Goal: Task Accomplishment & Management: Manage account settings

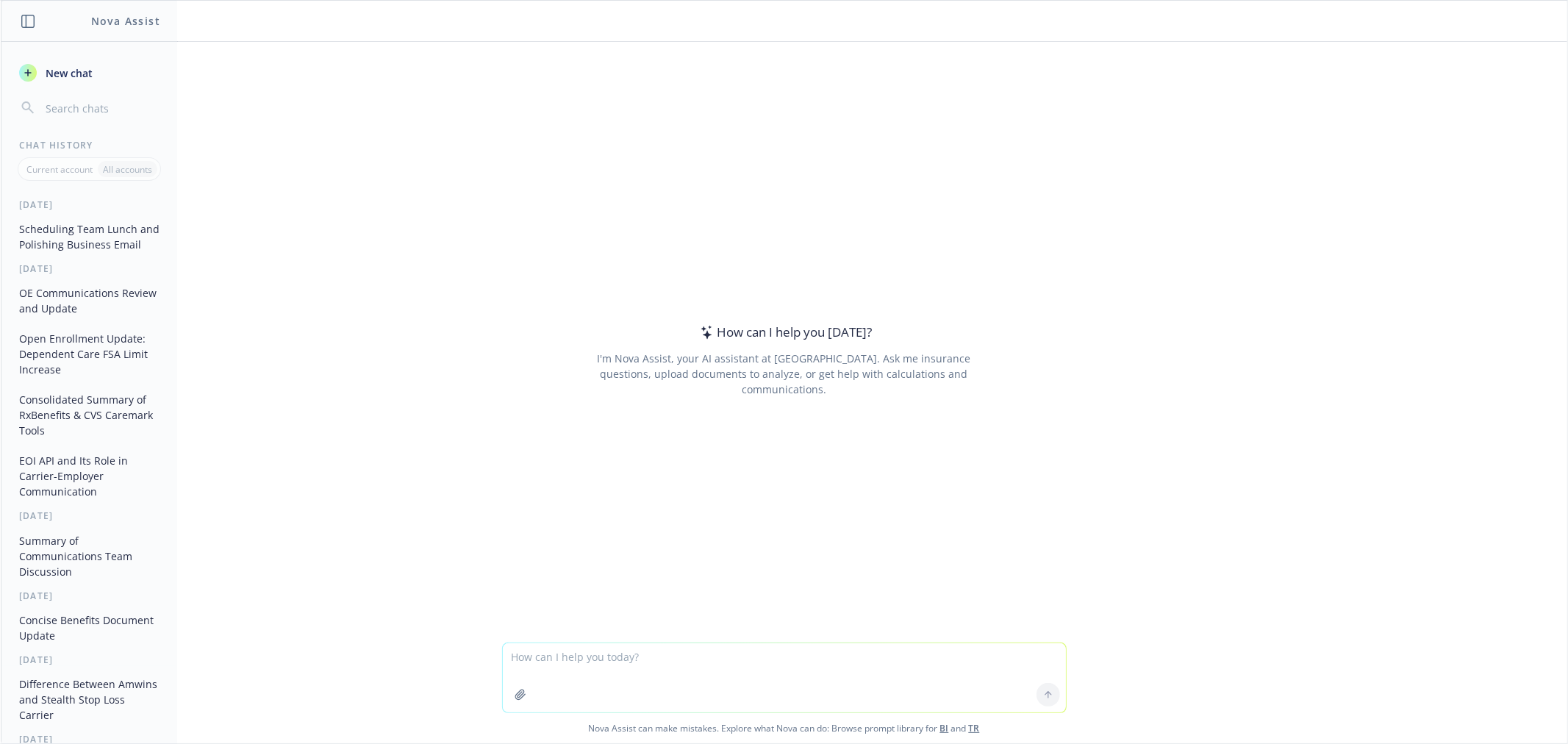
click at [112, 249] on button "Scheduling Team Lunch and Polishing Business Email" at bounding box center [89, 236] width 152 height 40
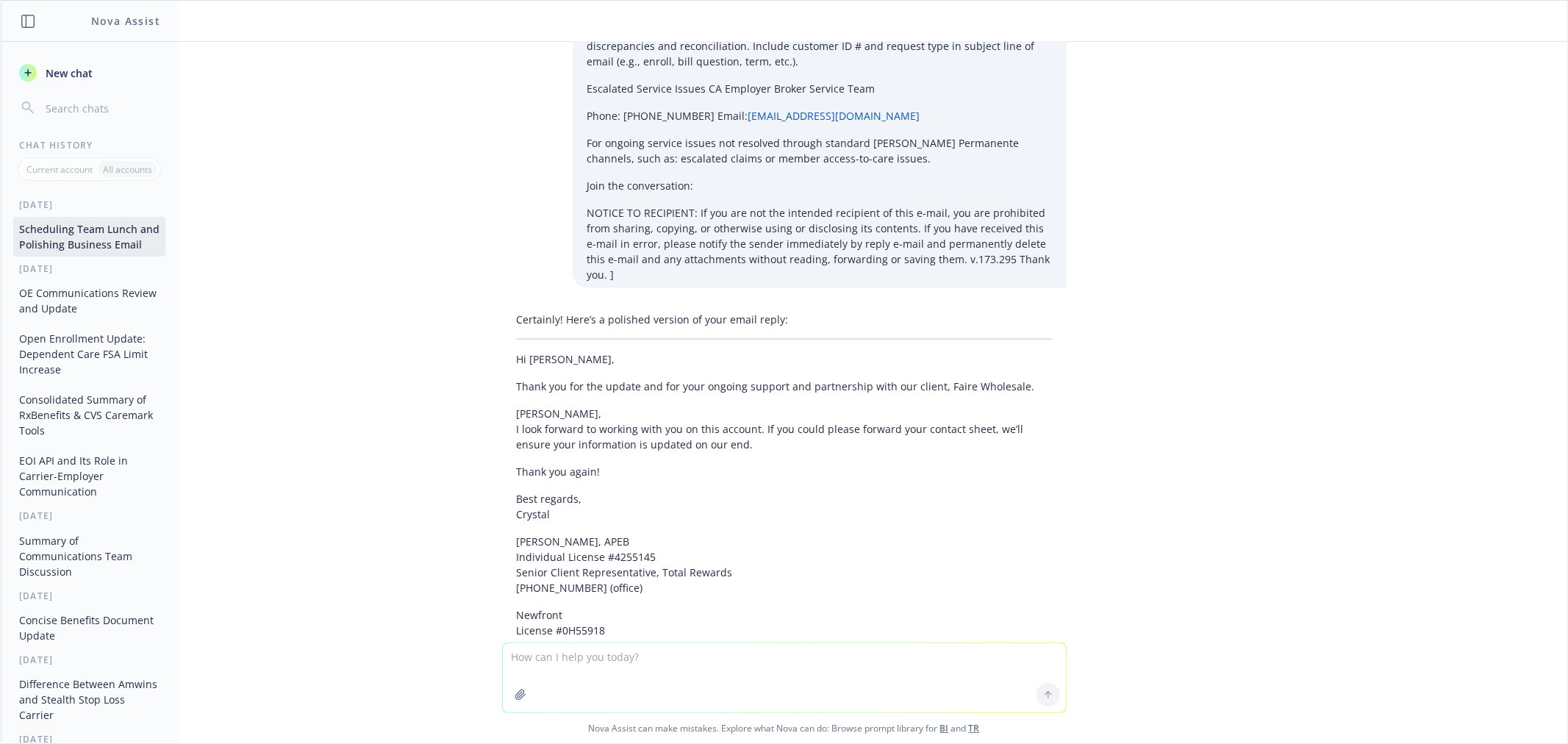
scroll to position [1629, 0]
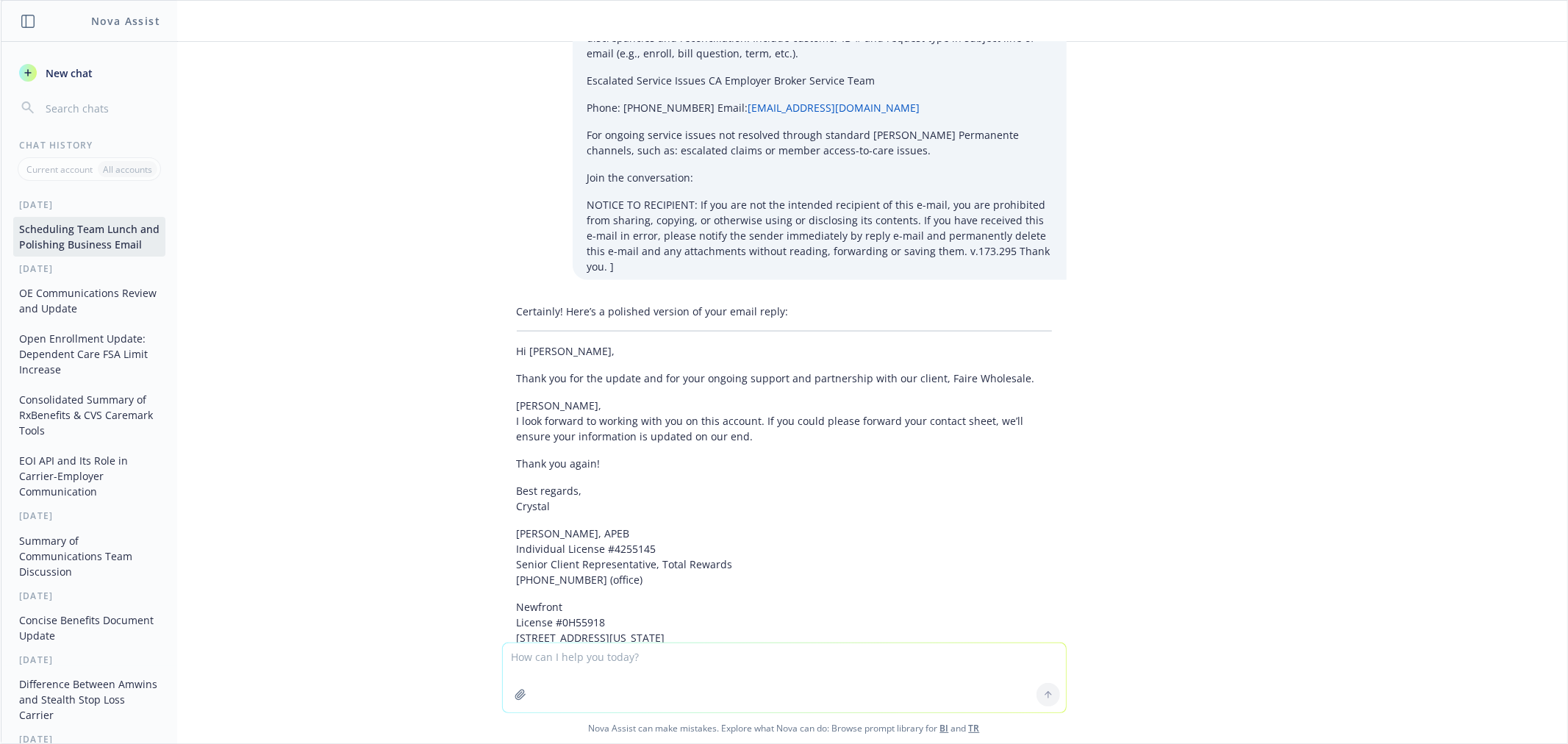
click at [115, 254] on button "Scheduling Team Lunch and Polishing Business Email" at bounding box center [89, 236] width 152 height 40
click at [715, 671] on textarea at bounding box center [784, 678] width 563 height 69
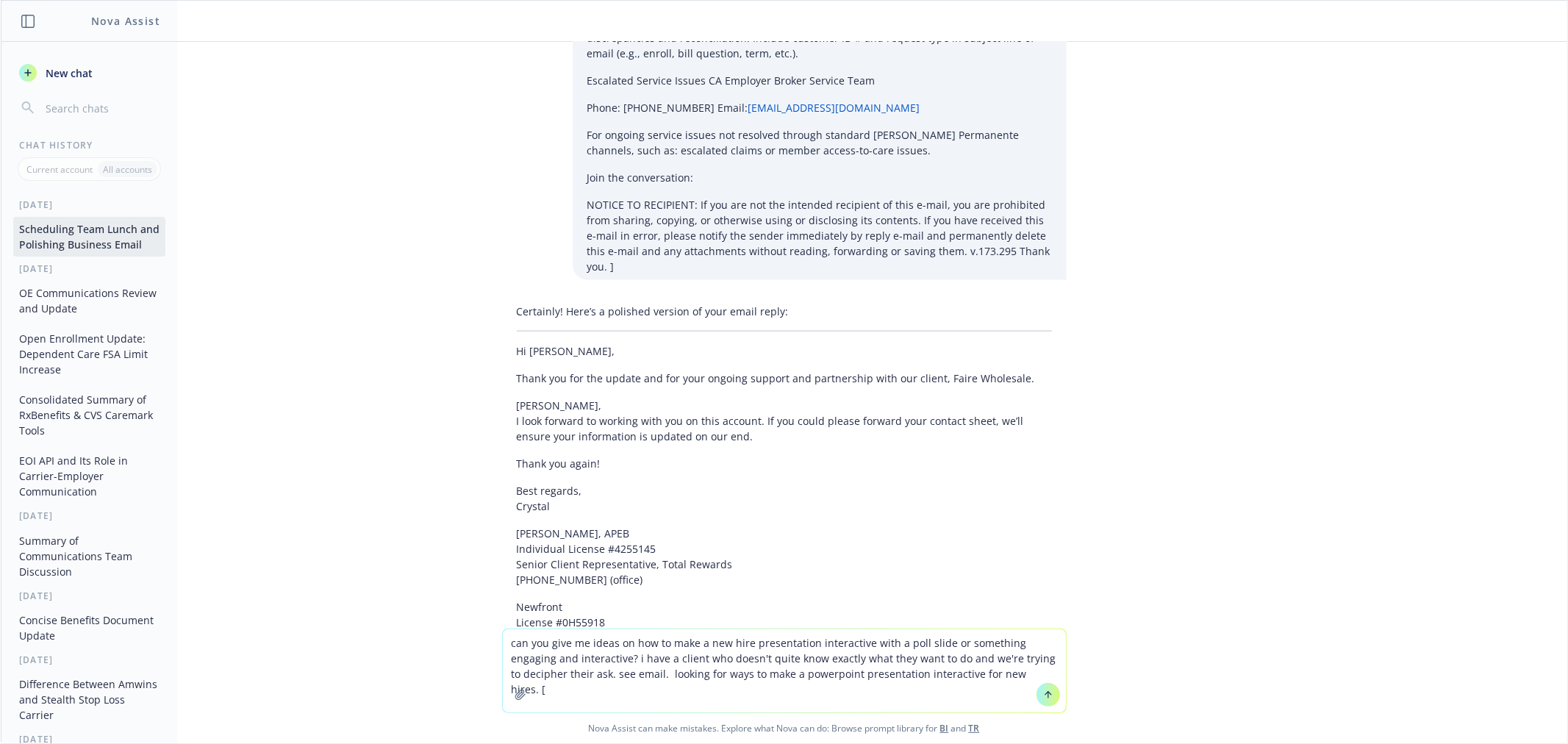
paste textarea "[EXTERNAL] Hi Crystal, Thank you for sending us all these details. I think we w…"
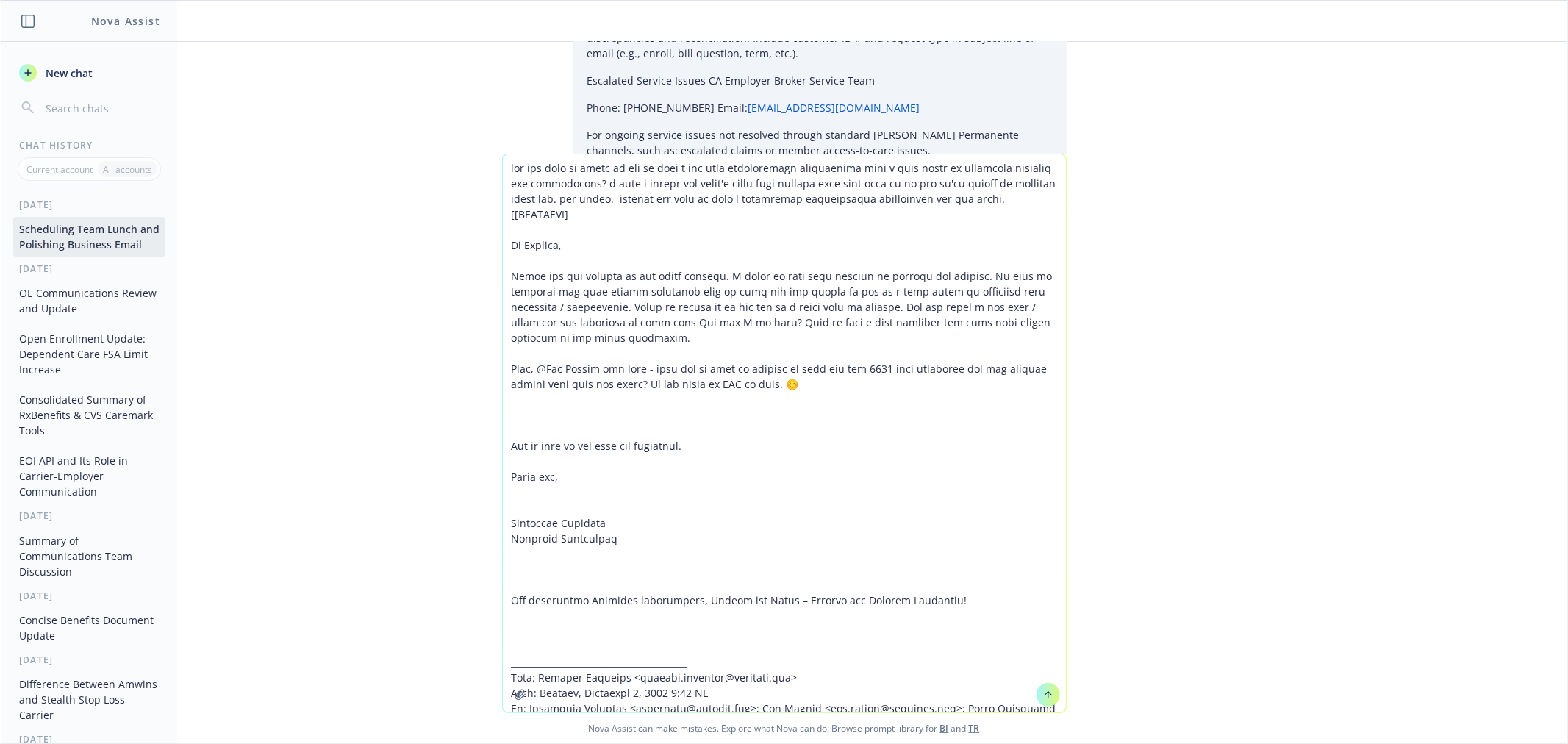
type textarea "can you give me ideas on how to make a new hire presentation interactive with a…"
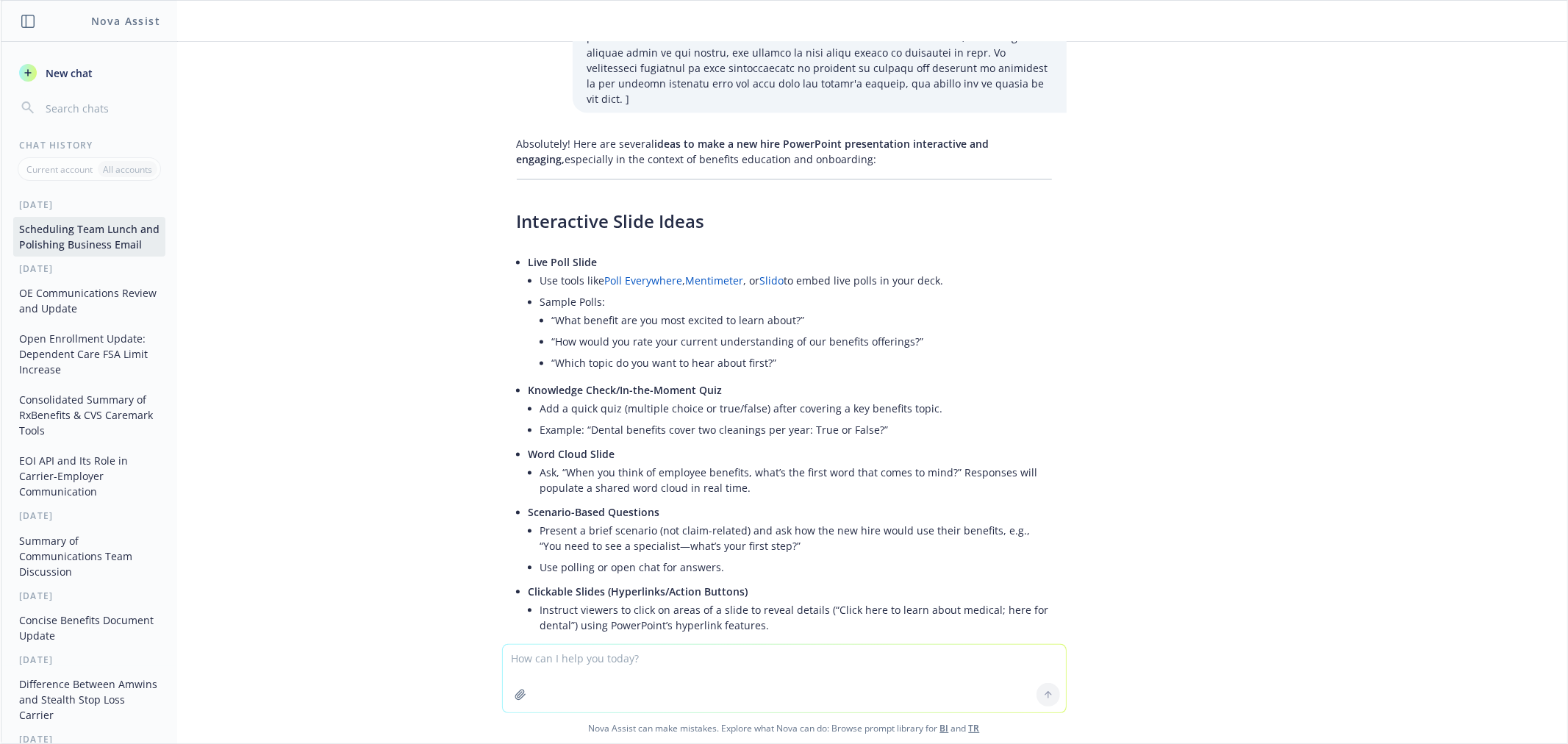
scroll to position [7103, 0]
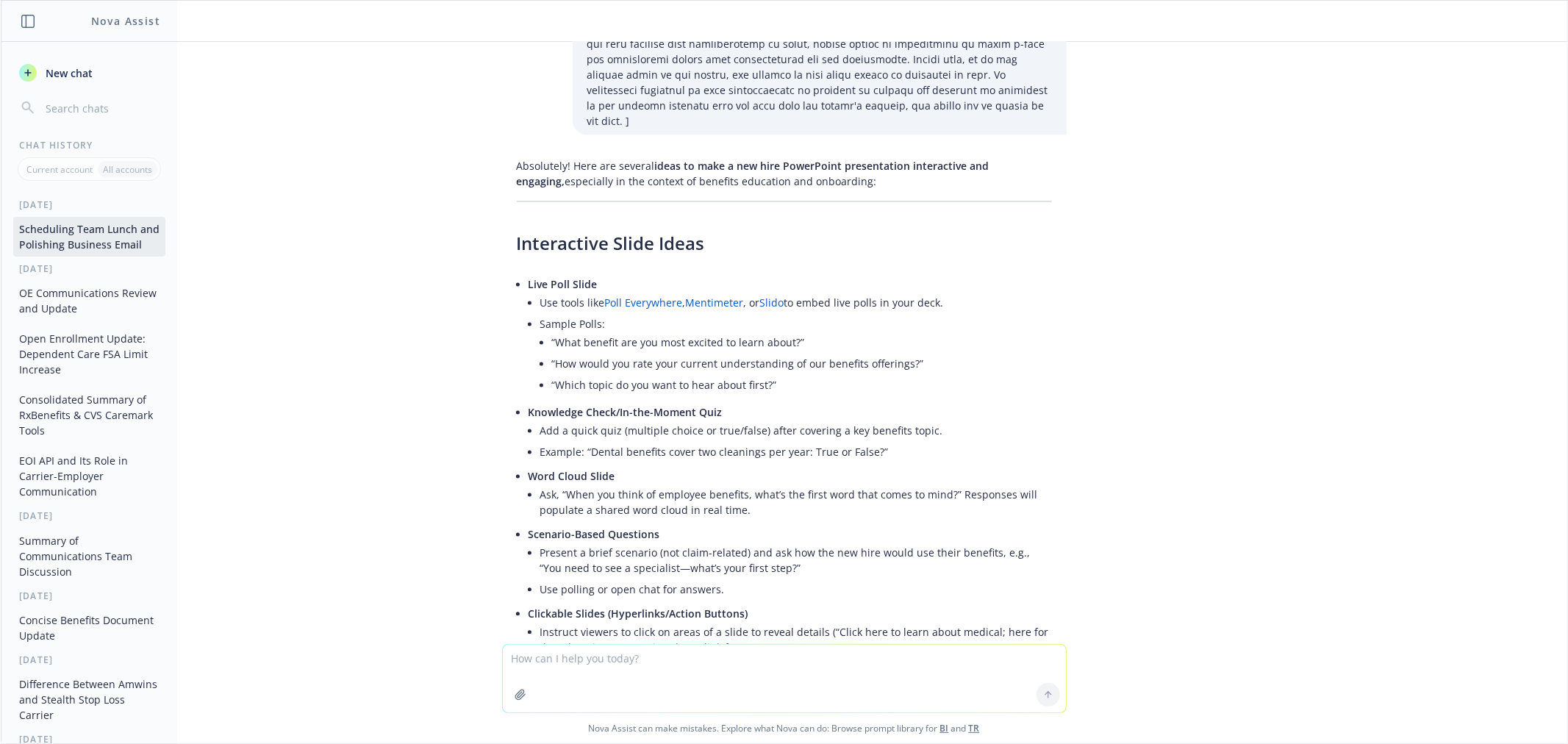
click at [1383, 324] on div "need to schedule a team lunch but teammates are in walnut creek, sacramento, ro…" at bounding box center [784, 343] width 1566 height 602
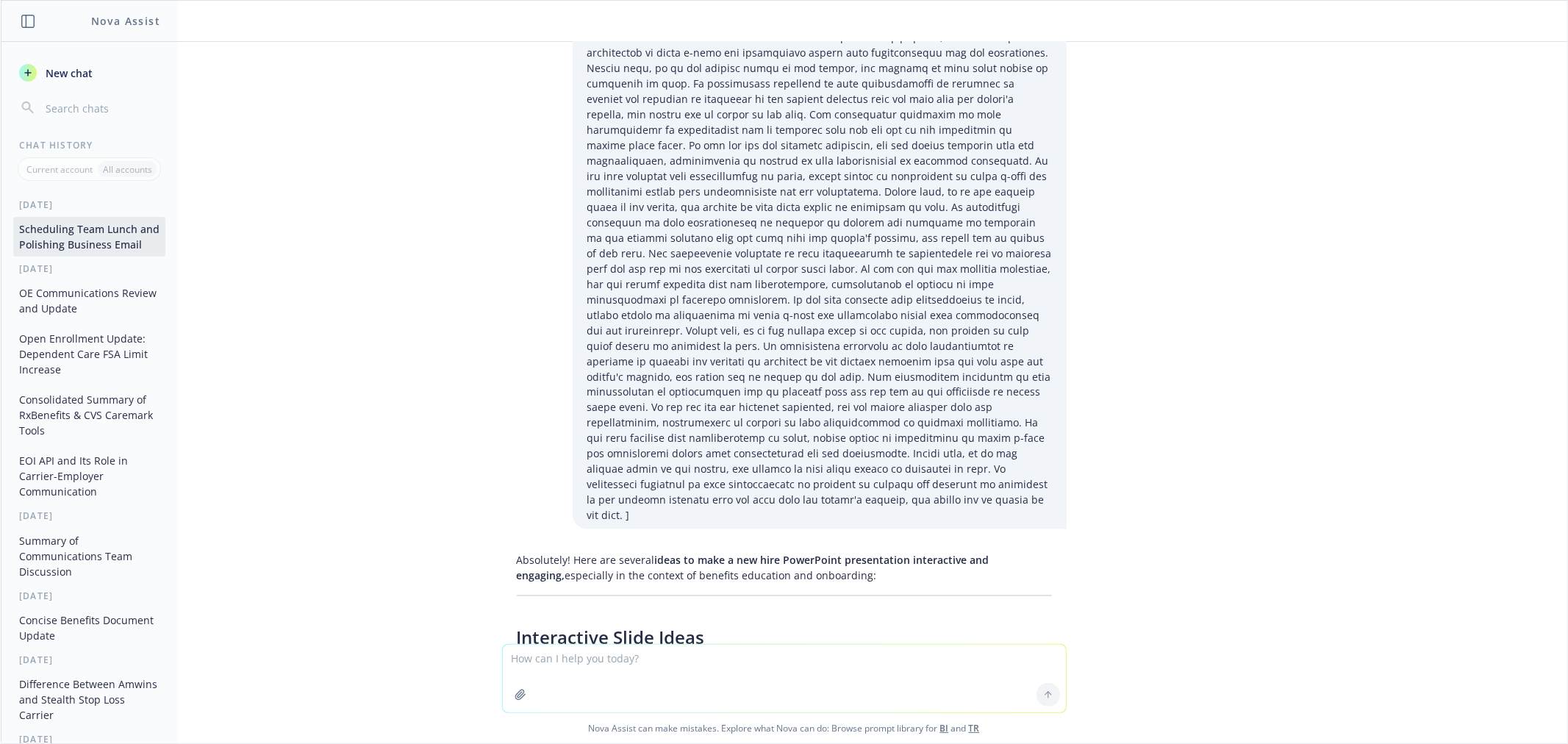
scroll to position [6694, 0]
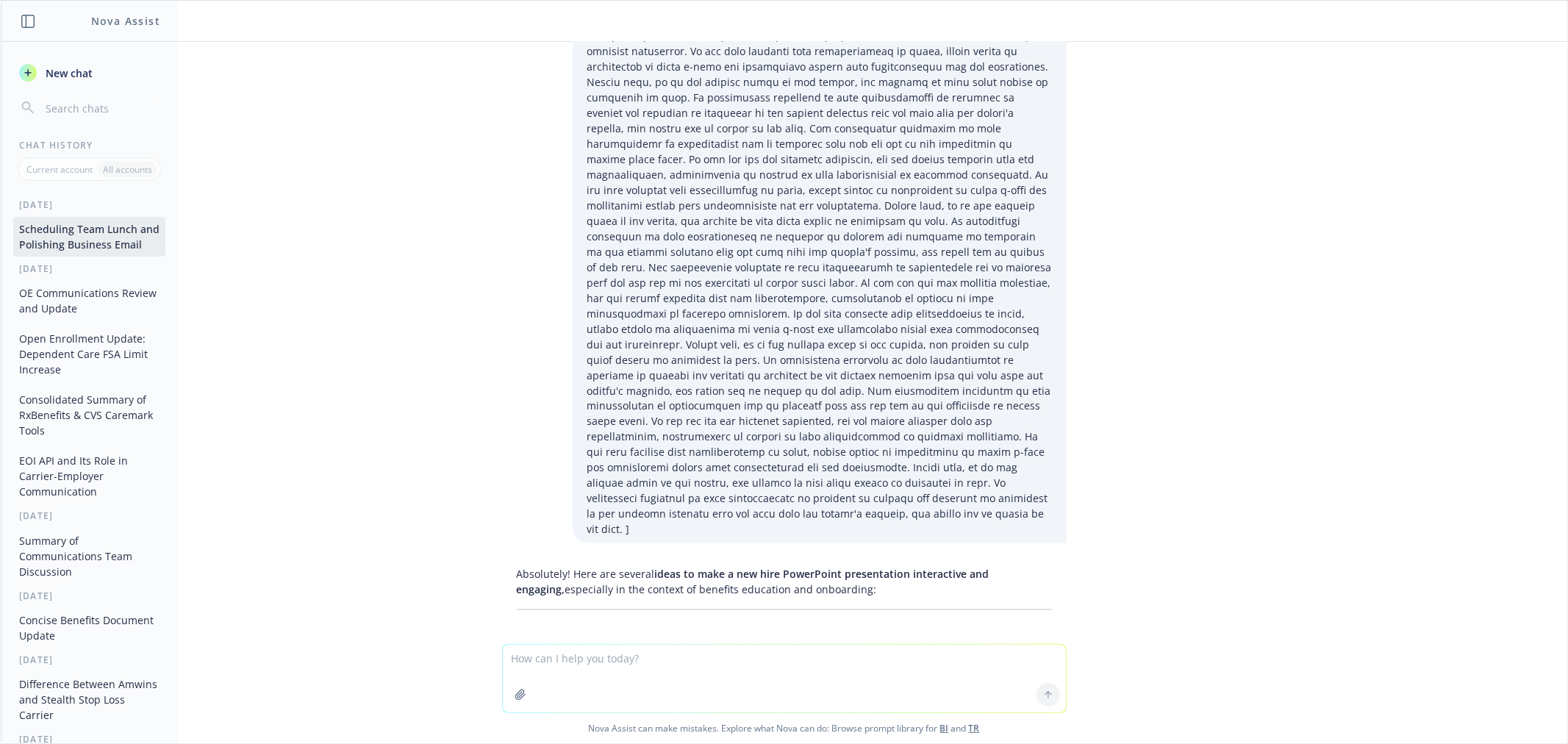
click at [767, 704] on link "Slido" at bounding box center [772, 711] width 24 height 14
click at [1336, 328] on div "need to schedule a team lunch but teammates are in walnut creek, sacramento, ro…" at bounding box center [784, 343] width 1566 height 602
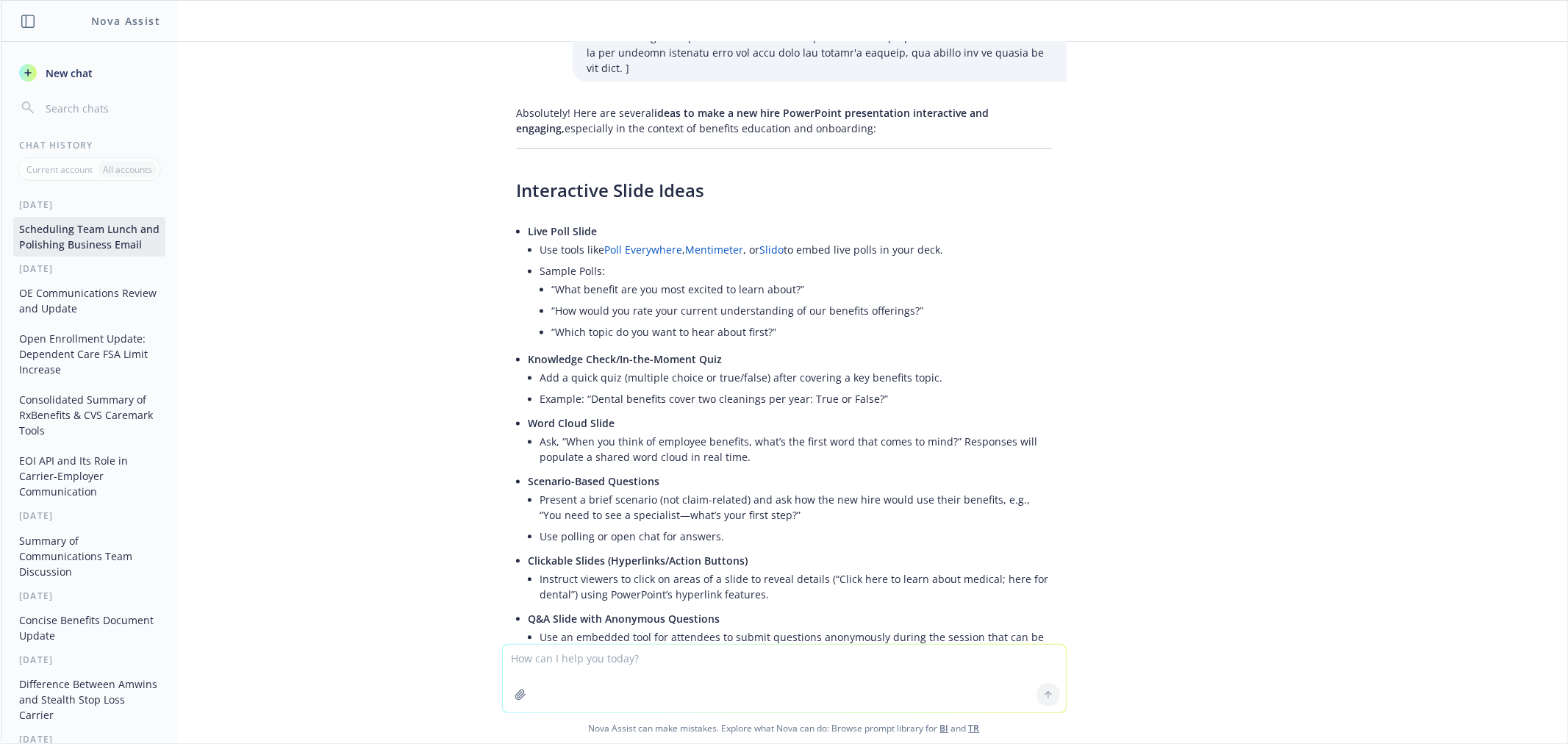
scroll to position [7185, 0]
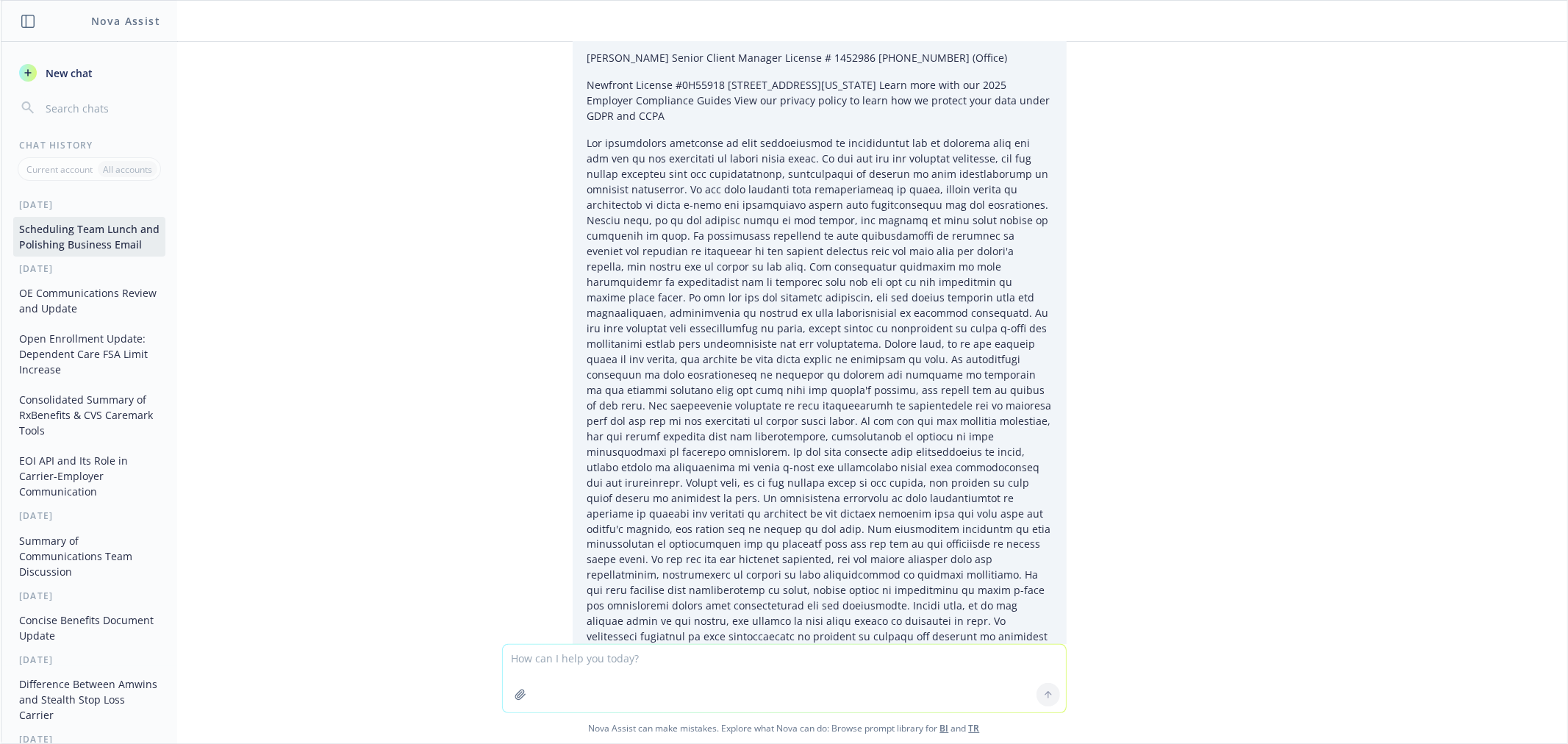
scroll to position [6531, 0]
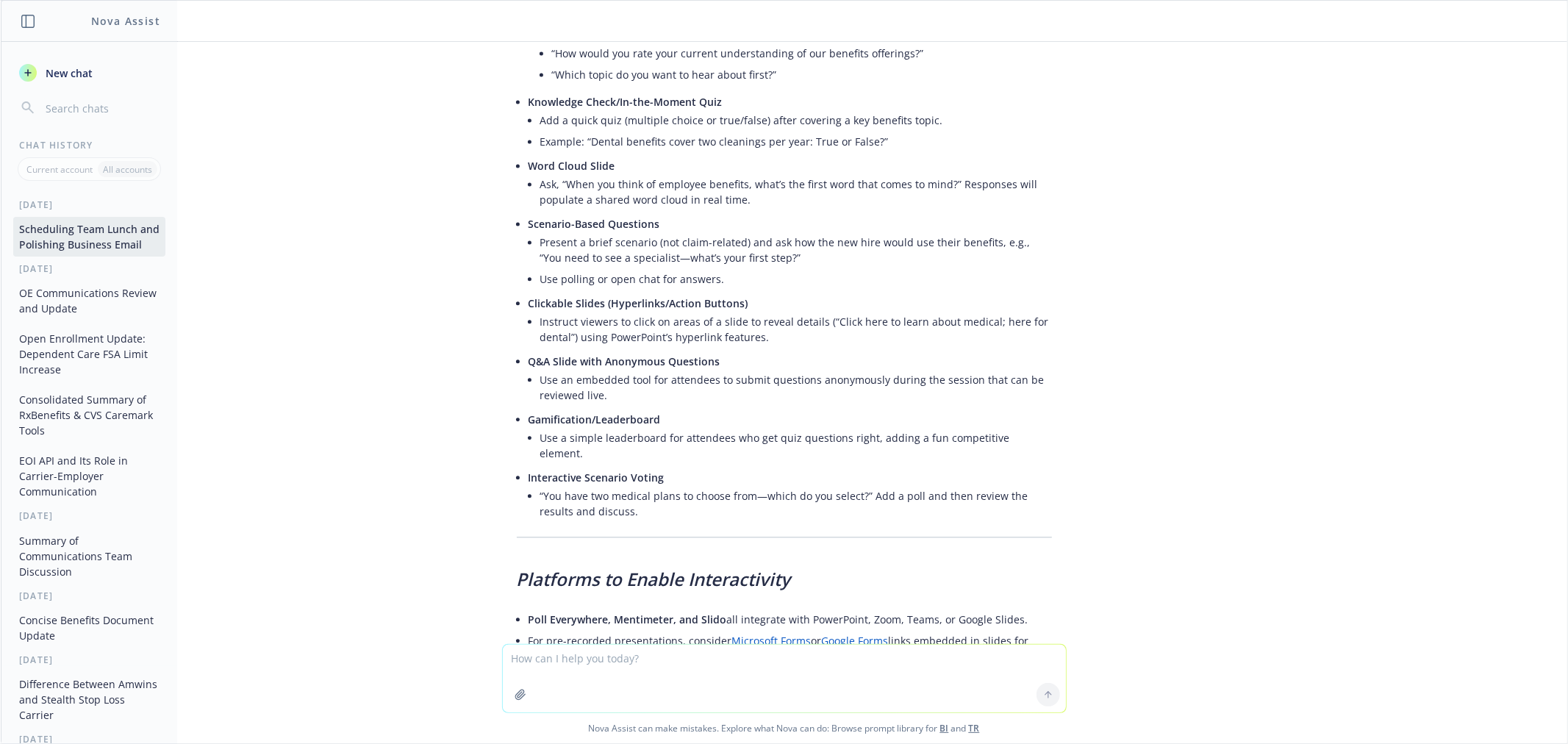
scroll to position [7430, 0]
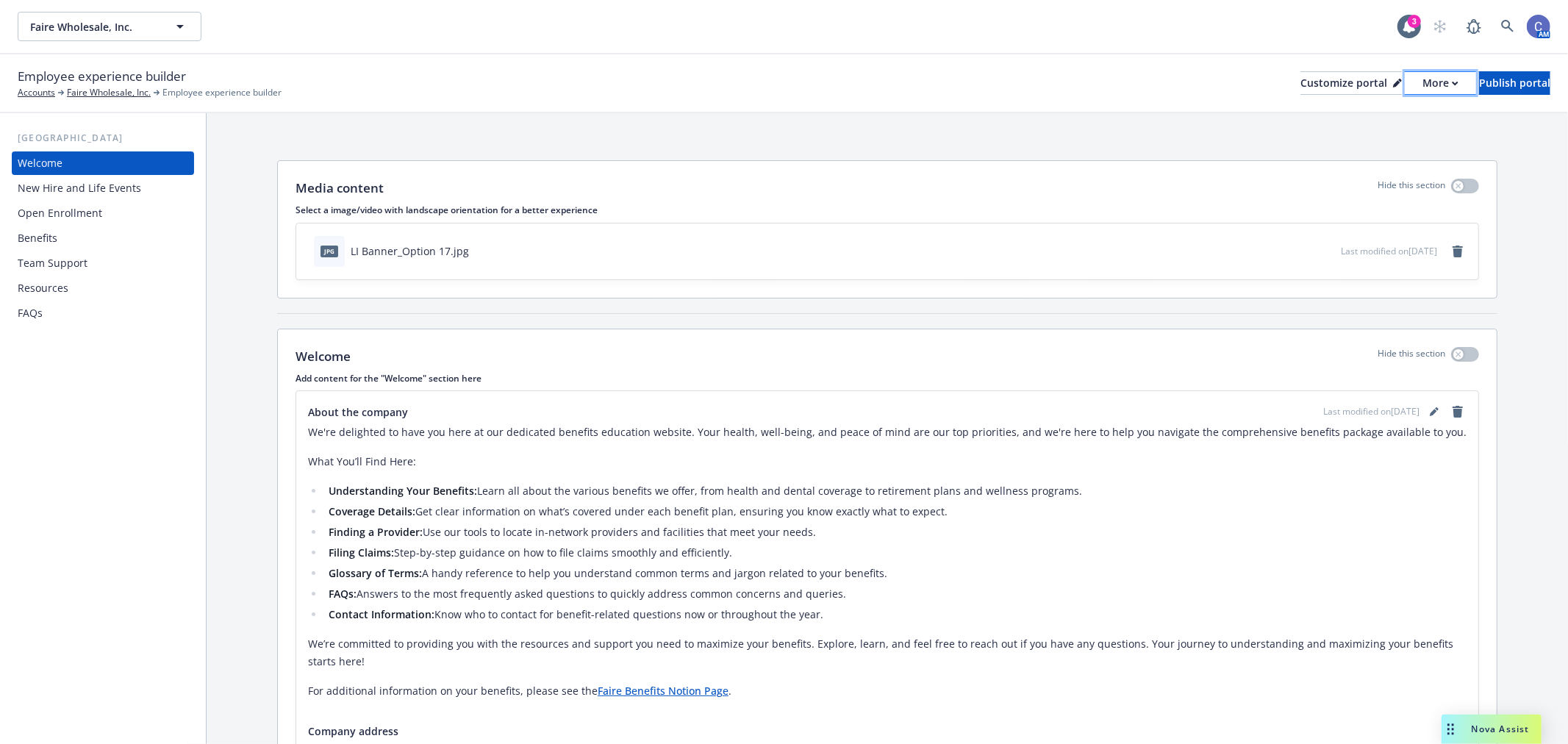
click at [1422, 91] on div "More" at bounding box center [1440, 83] width 36 height 22
click at [1386, 116] on link "Copy preview link" at bounding box center [1362, 116] width 134 height 30
click at [145, 33] on span "Faire Wholesale, Inc." at bounding box center [93, 27] width 127 height 15
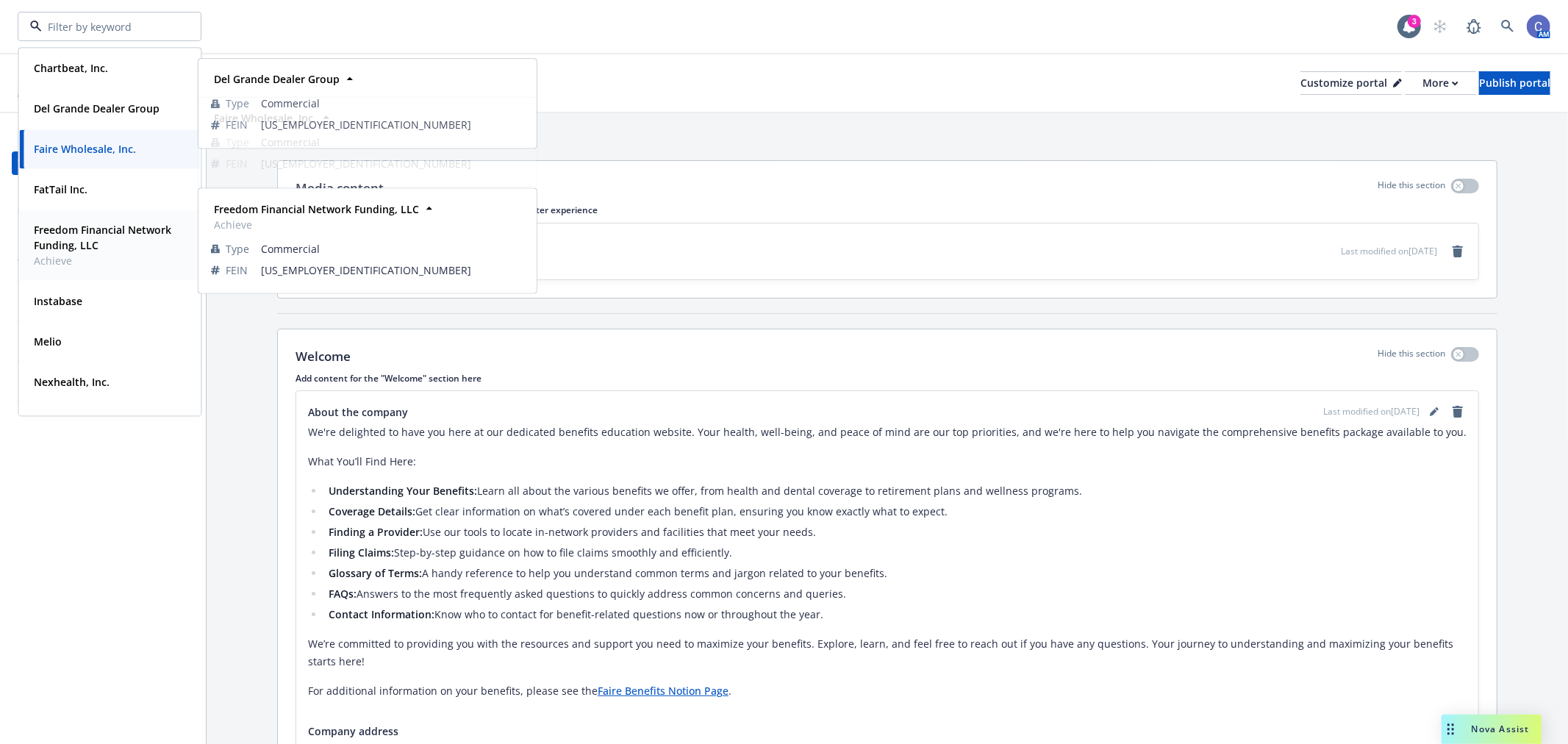
click at [84, 228] on strong "Freedom Financial Network Funding, LLC" at bounding box center [103, 237] width 138 height 30
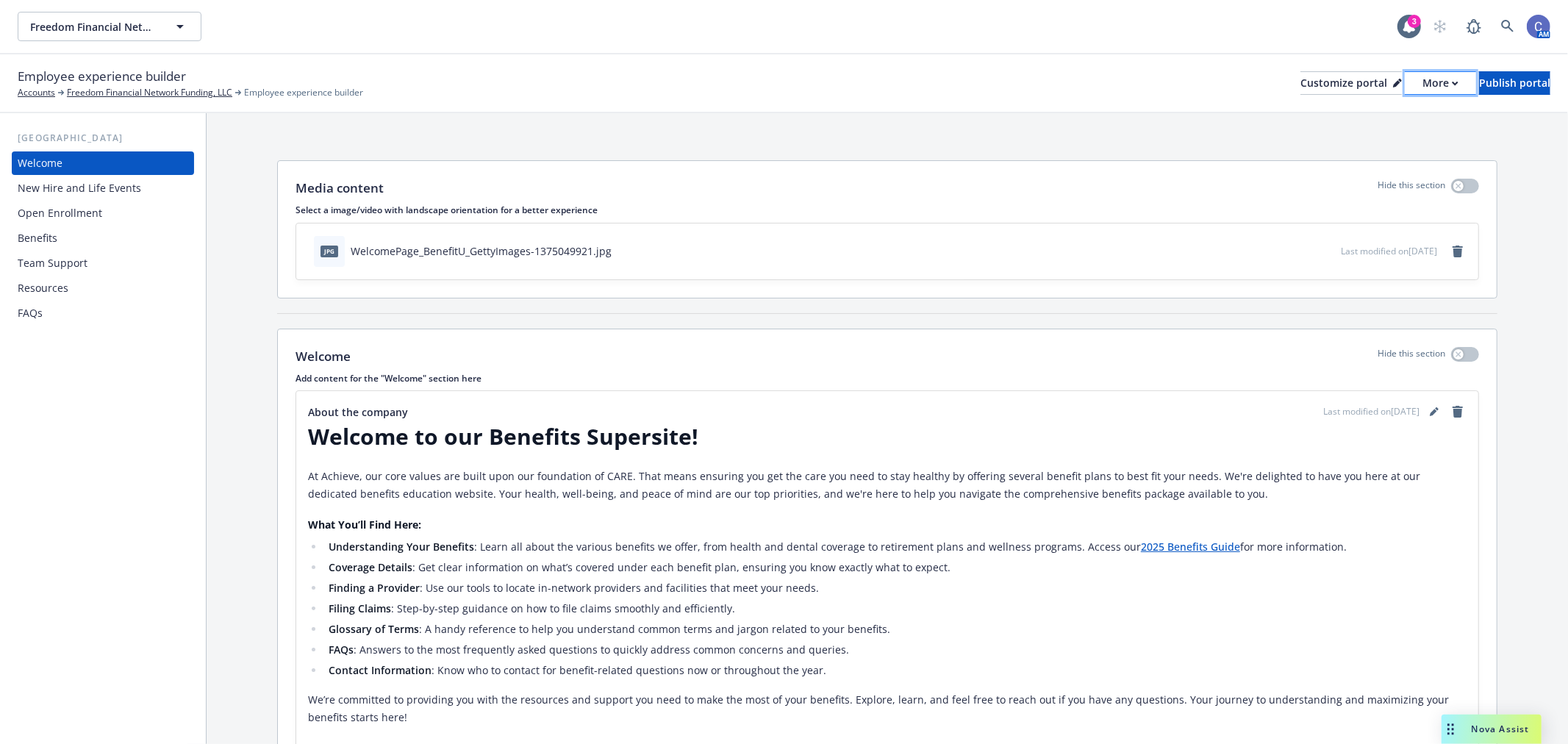
click at [1422, 75] on div "More" at bounding box center [1440, 83] width 36 height 22
click at [1388, 112] on link "Copy preview link" at bounding box center [1362, 116] width 134 height 30
click at [41, 234] on div "Benefits" at bounding box center [37, 238] width 40 height 24
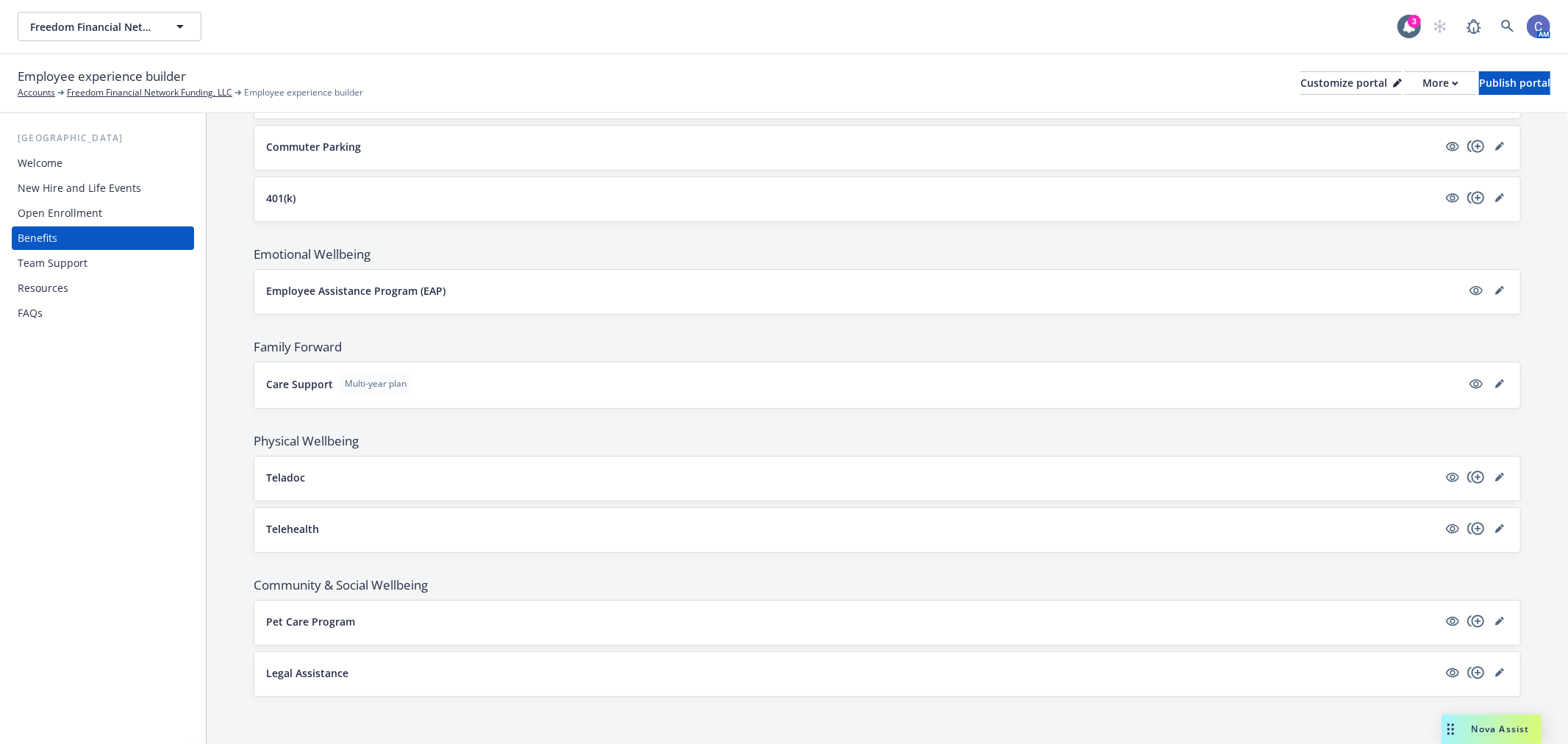
scroll to position [1825, 0]
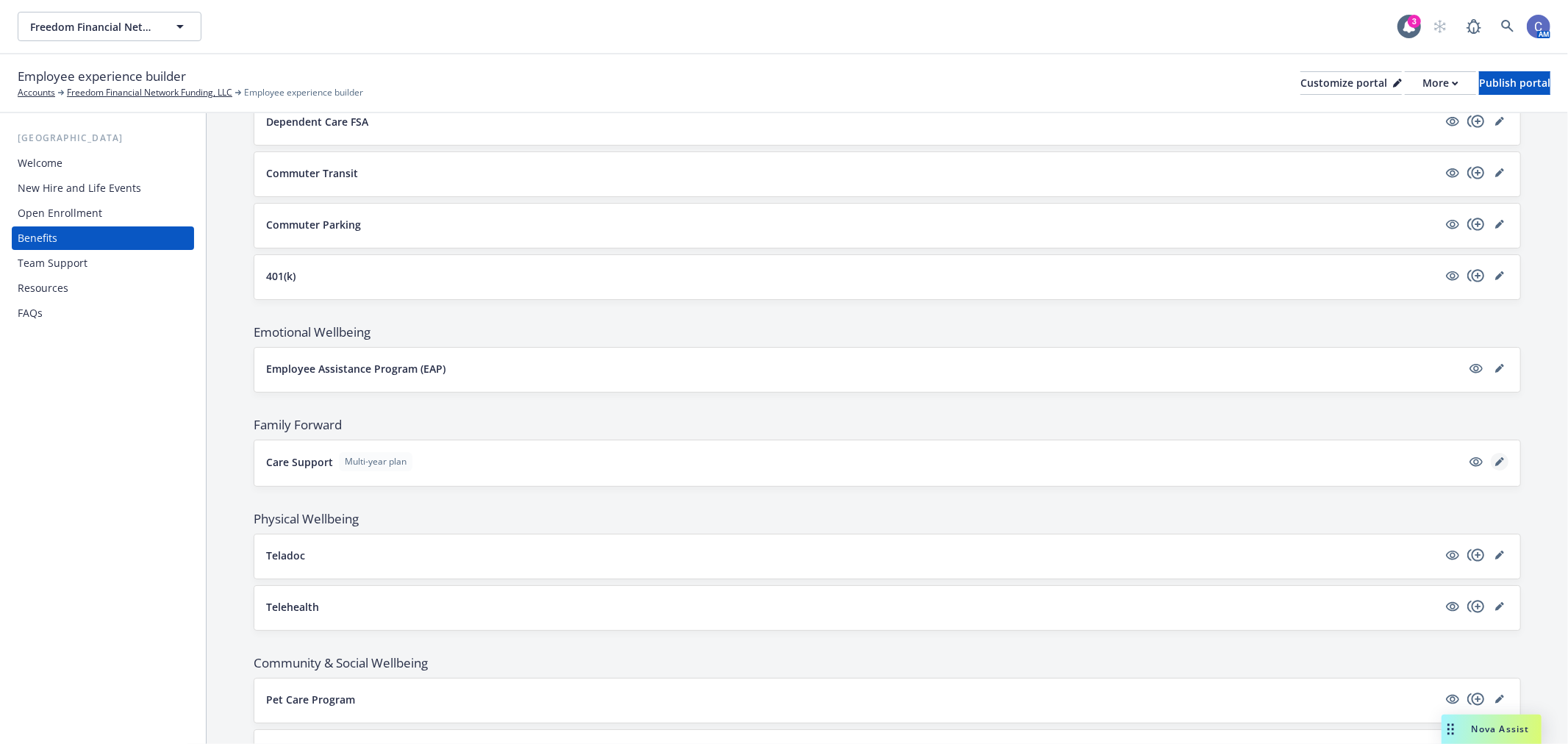
click at [1492, 465] on link "editPencil" at bounding box center [1499, 461] width 17 height 17
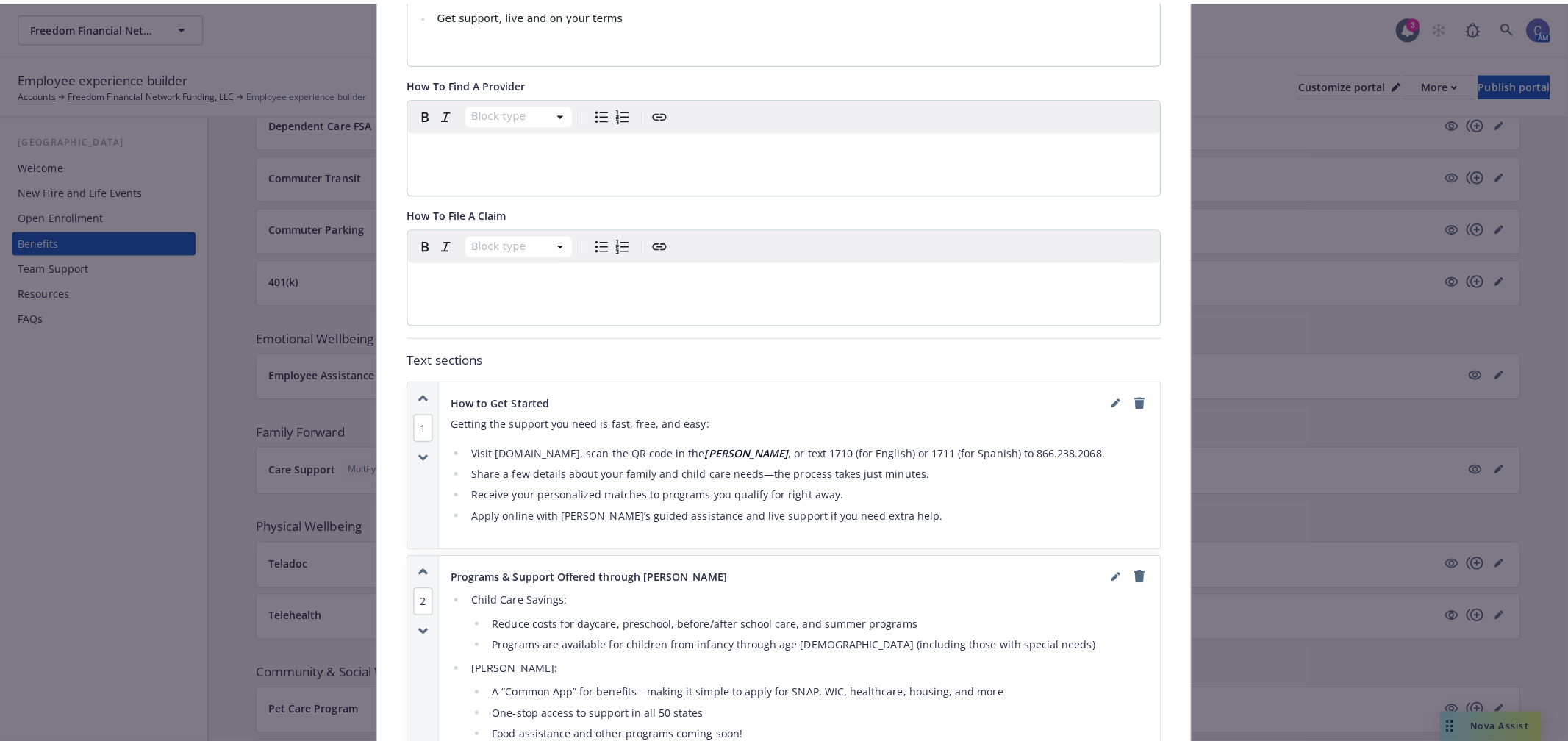
scroll to position [780, 0]
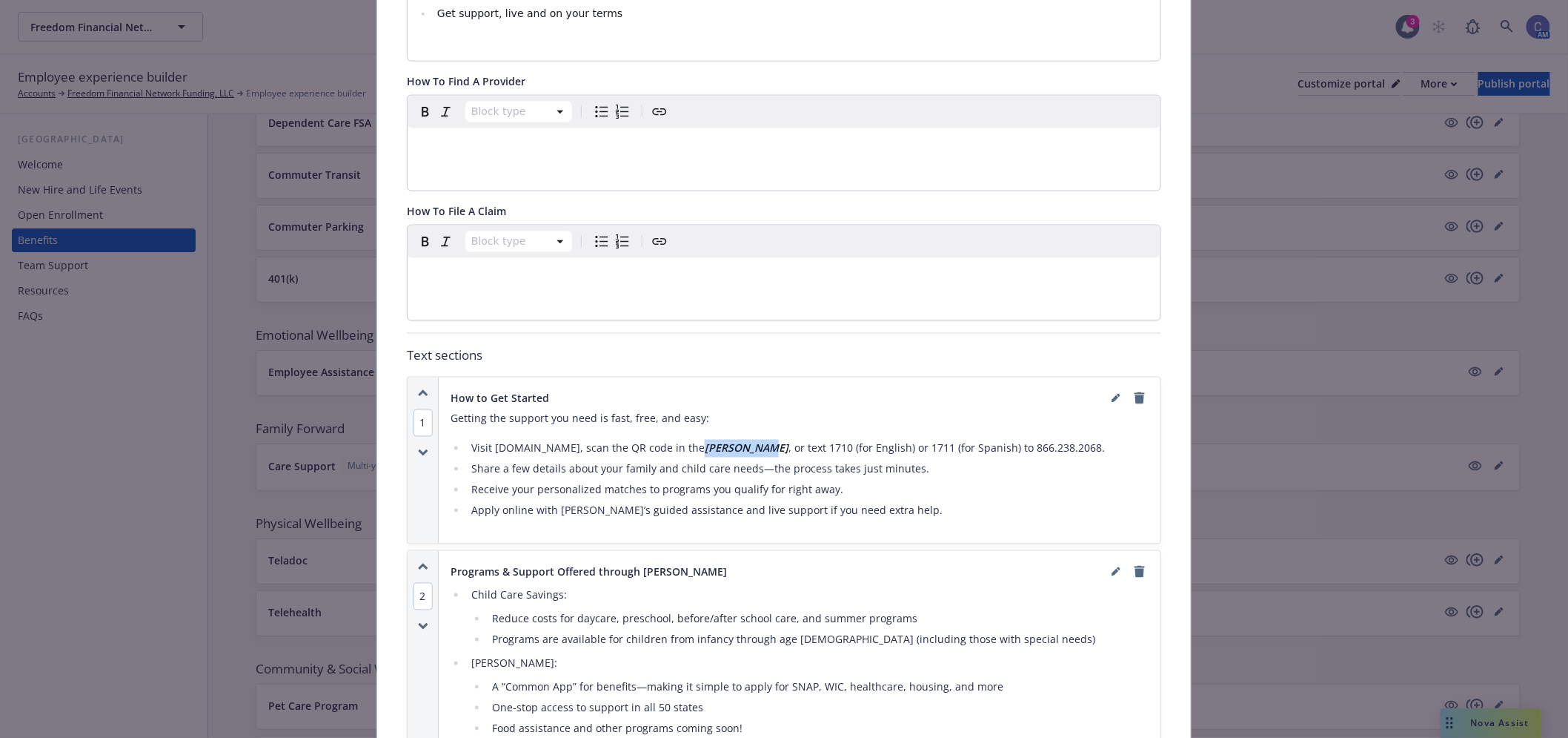
drag, startPoint x: 771, startPoint y: 430, endPoint x: 719, endPoint y: 424, distance: 52.3
click at [719, 441] on strong "Mirza Flyer" at bounding box center [746, 448] width 83 height 14
click at [1113, 389] on link "editPencil" at bounding box center [1116, 398] width 18 height 18
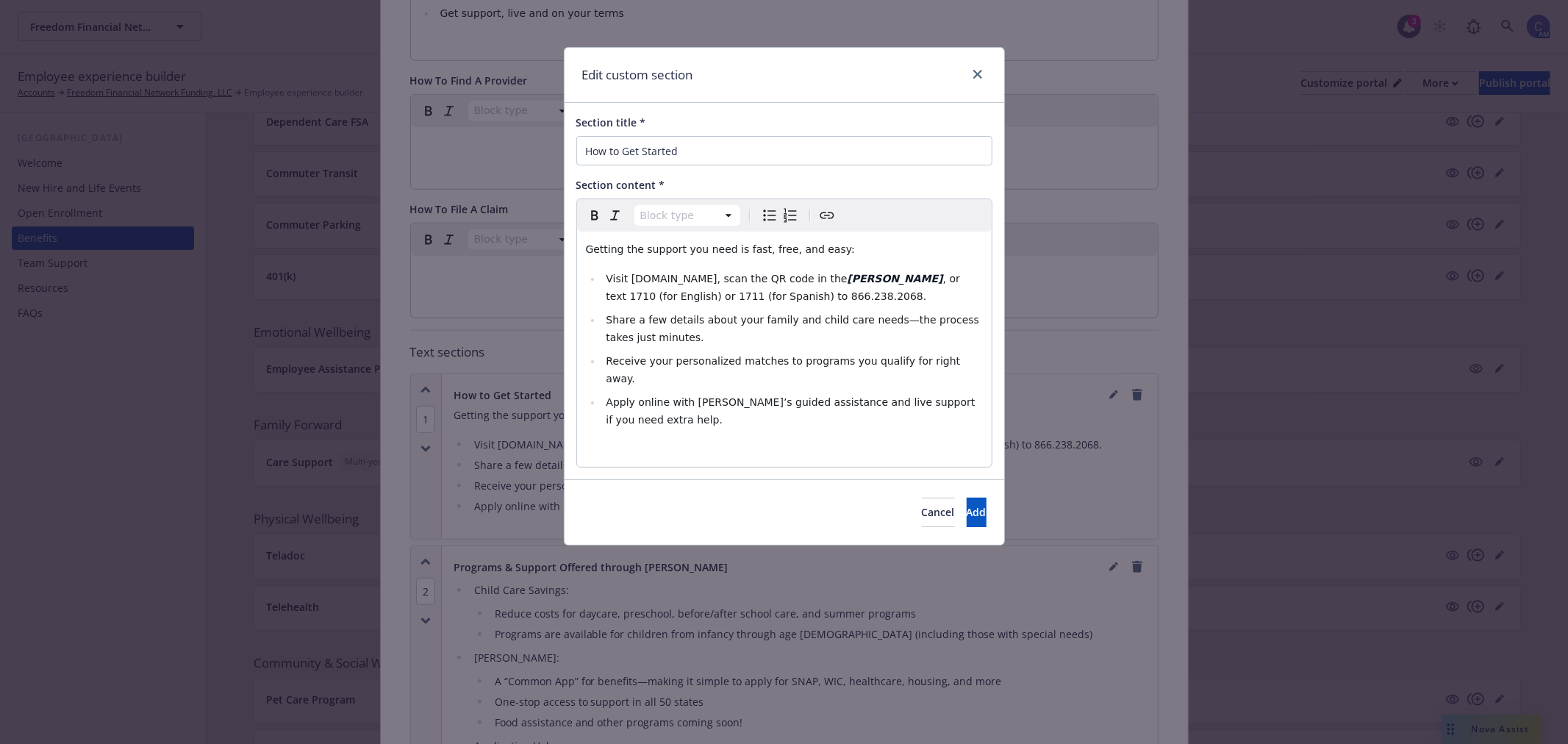
select select
drag, startPoint x: 894, startPoint y: 277, endPoint x: 842, endPoint y: 283, distance: 52.3
click at [848, 283] on strong "Mirza Flyer" at bounding box center [896, 278] width 96 height 11
drag, startPoint x: 892, startPoint y: 276, endPoint x: 846, endPoint y: 282, distance: 46.4
click at [846, 282] on li "Visit achieve.heymirza.com, scan the QR code in the Mirza Flyer , or text 1710 …" at bounding box center [792, 287] width 381 height 35
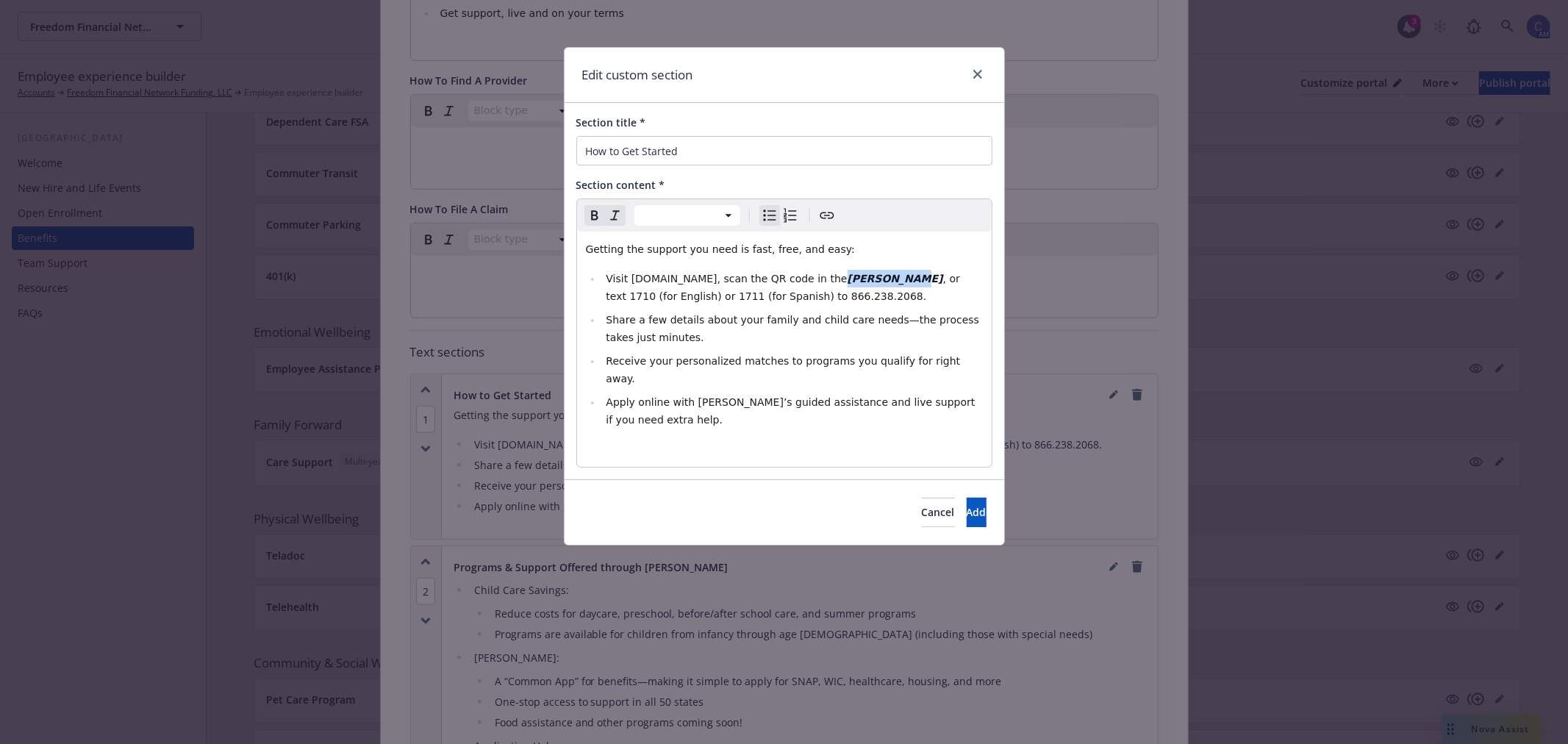
click at [828, 221] on icon "Create link" at bounding box center [827, 215] width 17 height 17
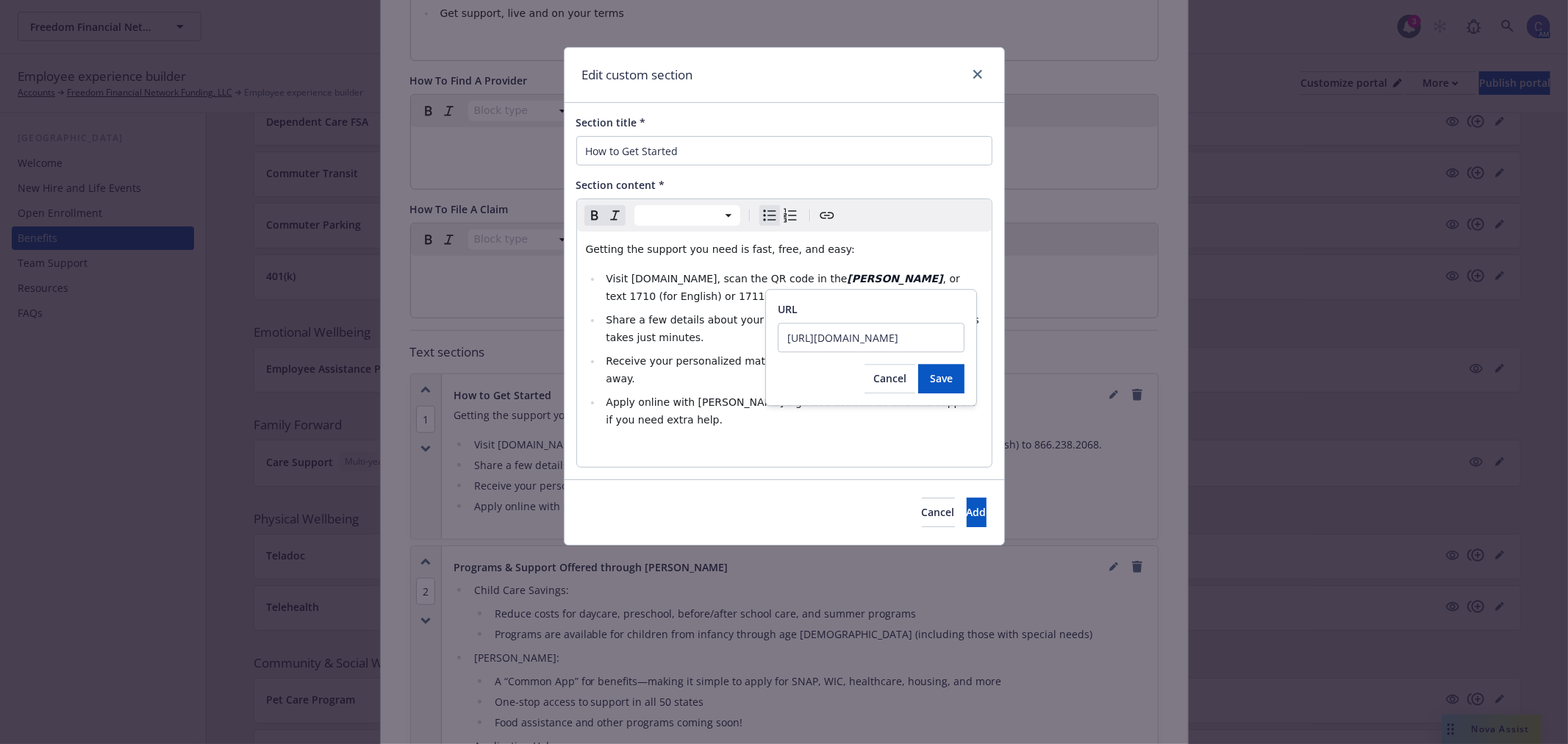
scroll to position [0, 237]
type input "https://cdn.newfront.com/uploads/files-api/1cad2640-89f8-4cf9-a9bc-ebc5b0b8e0b6"
click at [940, 376] on span "Save" at bounding box center [941, 378] width 23 height 14
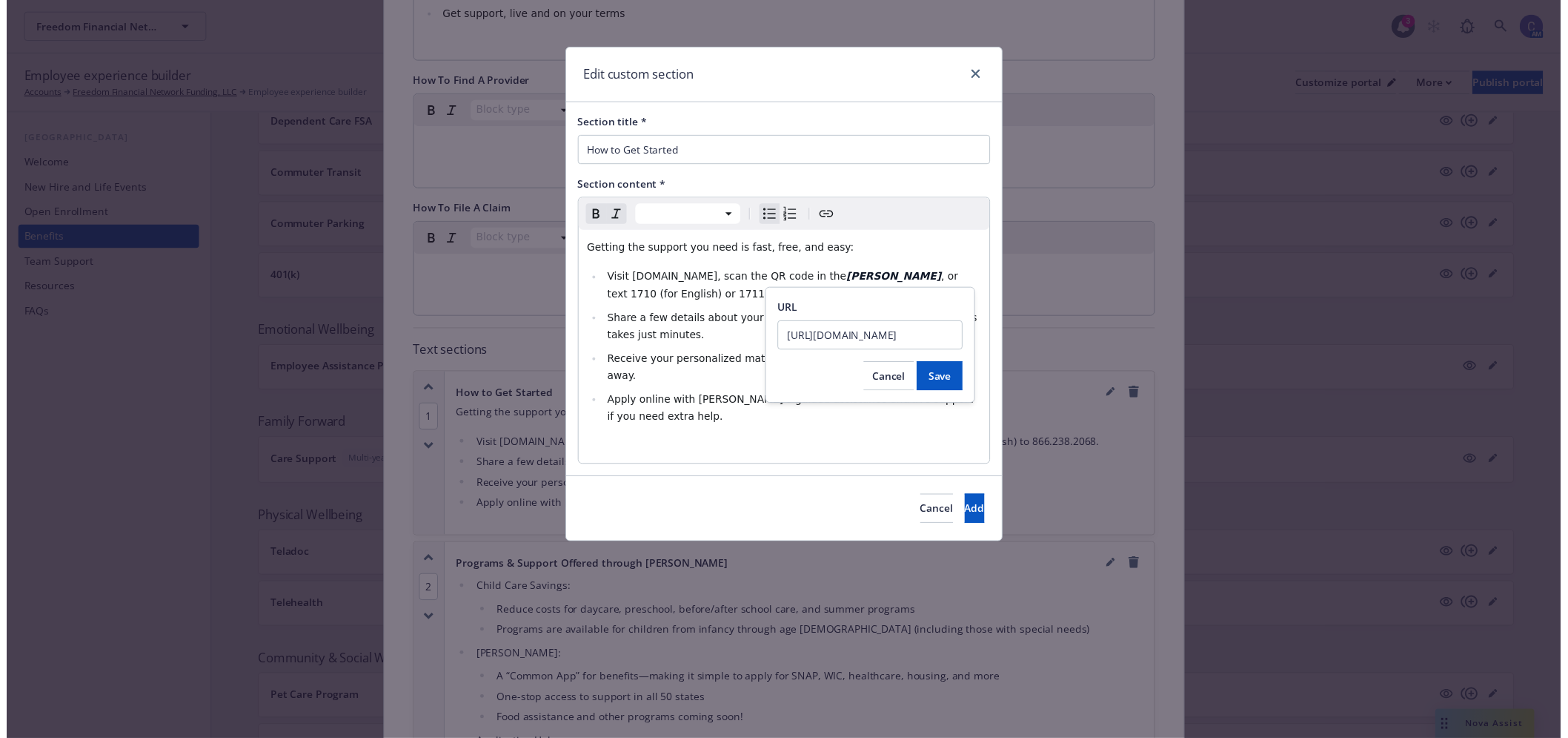
scroll to position [0, 0]
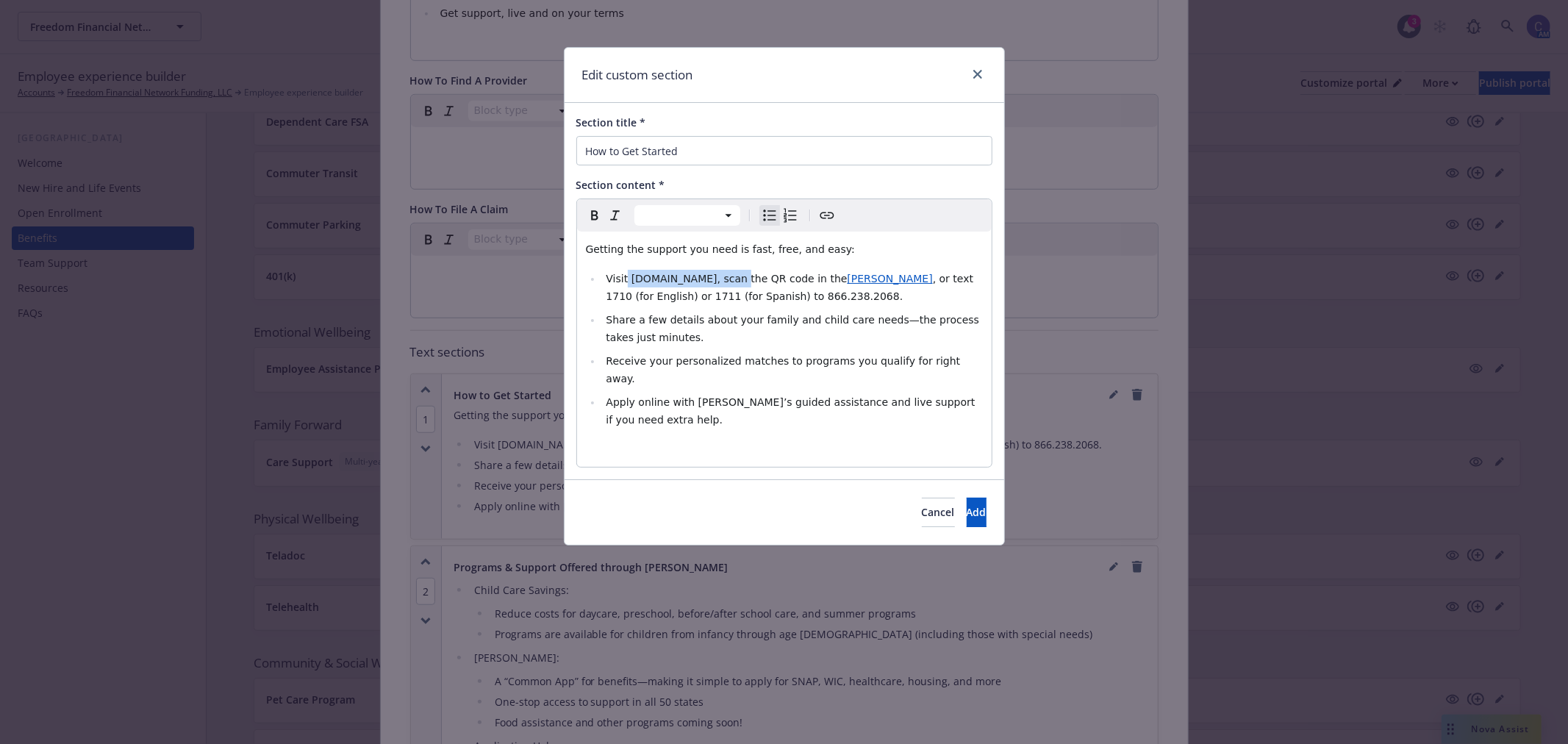
drag, startPoint x: 729, startPoint y: 280, endPoint x: 624, endPoint y: 283, distance: 105.0
click at [624, 283] on span "Visit achieve.heymirza.com, scan the QR code in the" at bounding box center [726, 278] width 241 height 11
click at [692, 283] on span "Visit achieve.heymirza.com, scan the QR code in the" at bounding box center [726, 278] width 241 height 11
drag, startPoint x: 629, startPoint y: 280, endPoint x: 726, endPoint y: 280, distance: 97.0
click at [726, 280] on span "Visit achieve.heymirza.com, scan the QR code in the" at bounding box center [726, 278] width 241 height 11
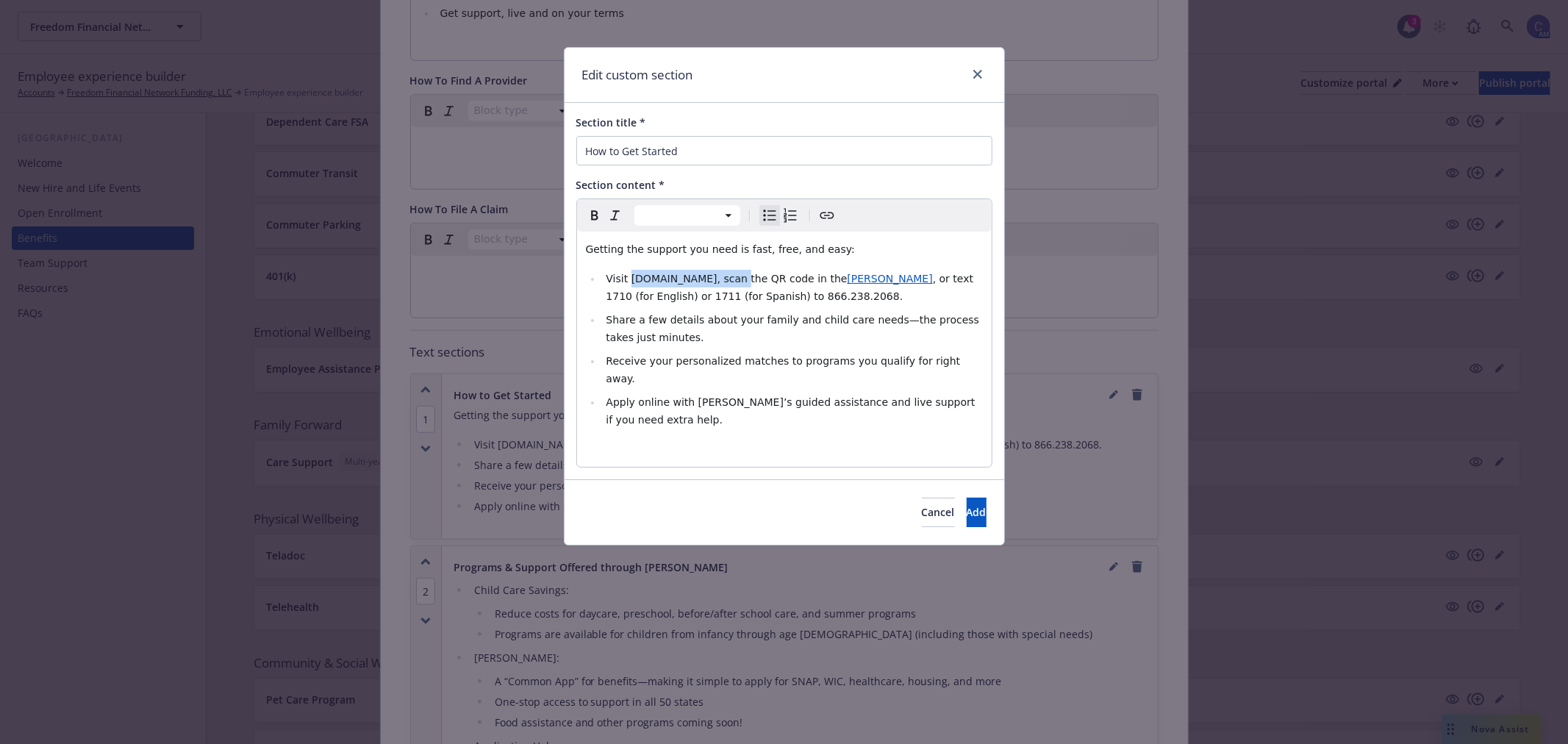
click at [833, 214] on icon "Create link" at bounding box center [827, 215] width 17 height 17
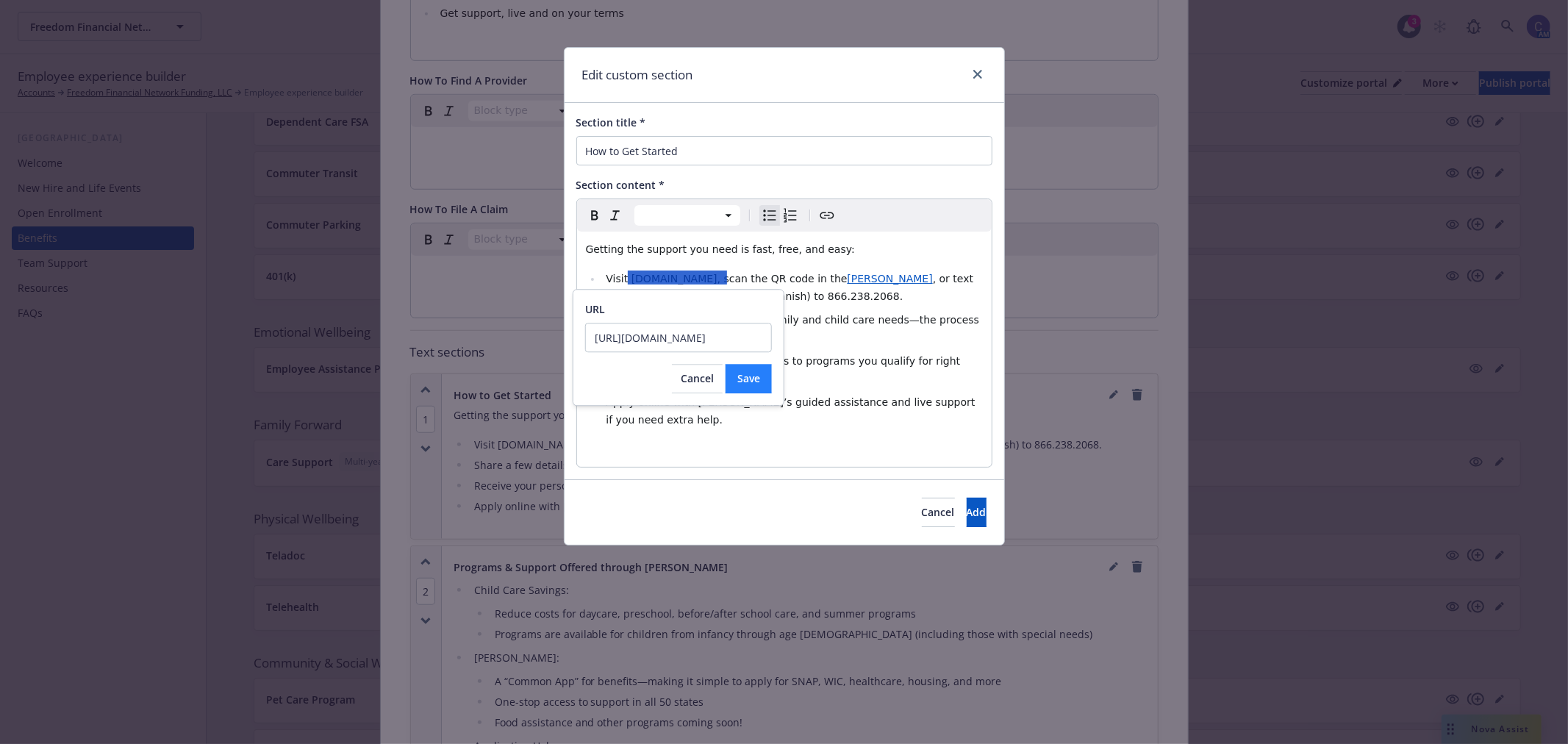
type input "http://achieve.heymirza.com/"
click at [753, 383] on span "Save" at bounding box center [748, 378] width 23 height 14
click at [914, 410] on li "Apply online with Mirza’s guided assistance and live support if you need extra …" at bounding box center [792, 411] width 381 height 35
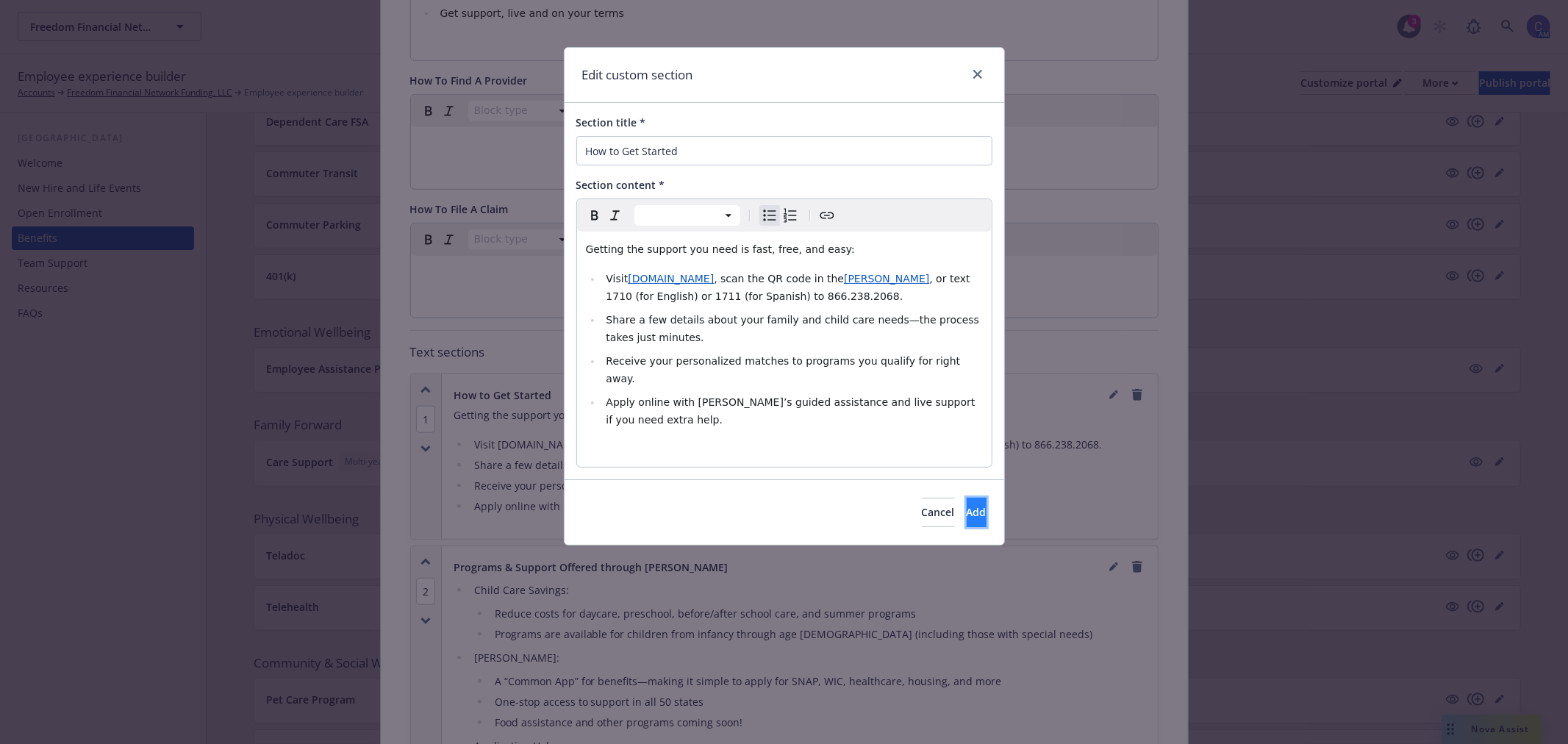
click at [966, 505] on span "Add" at bounding box center [976, 512] width 20 height 14
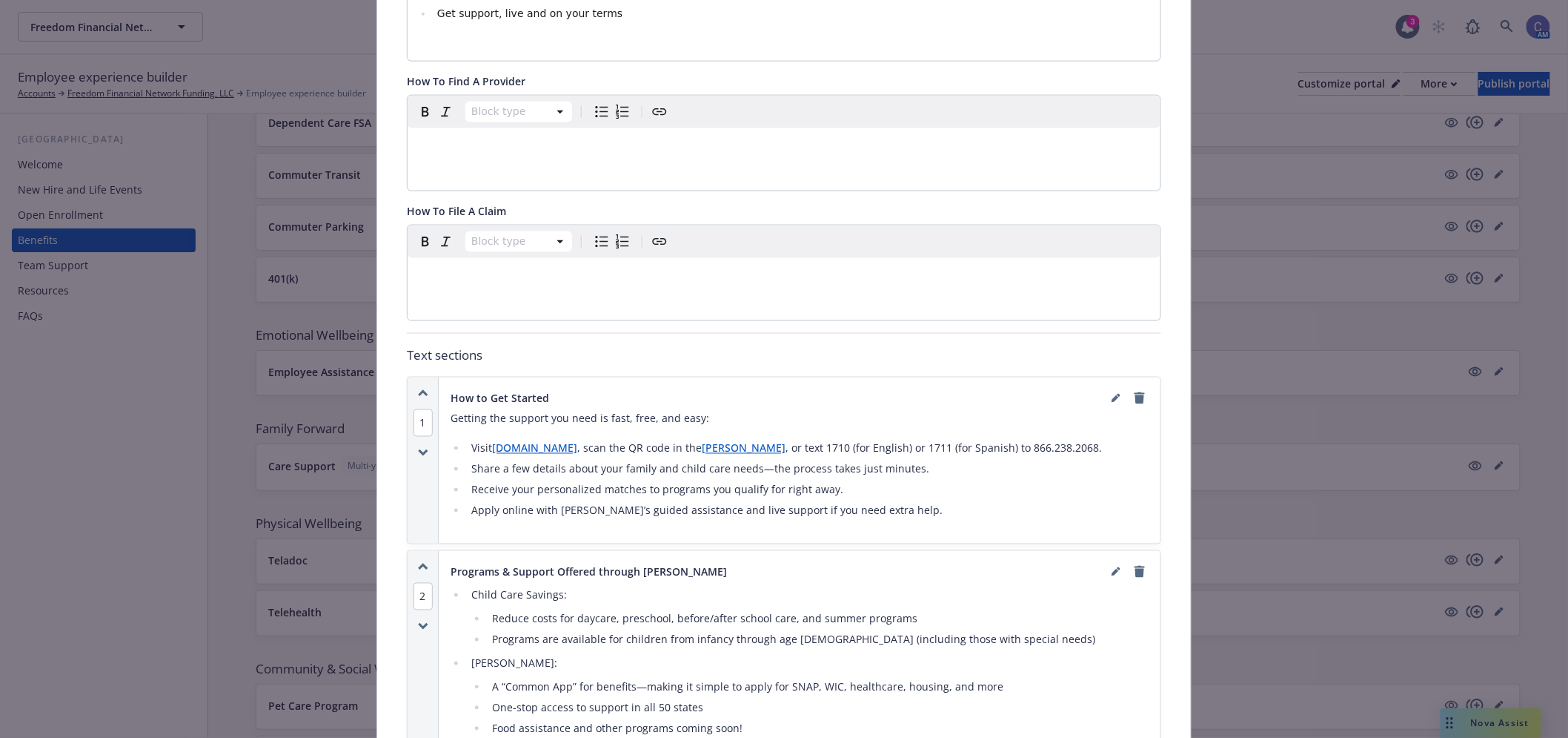
scroll to position [110, 0]
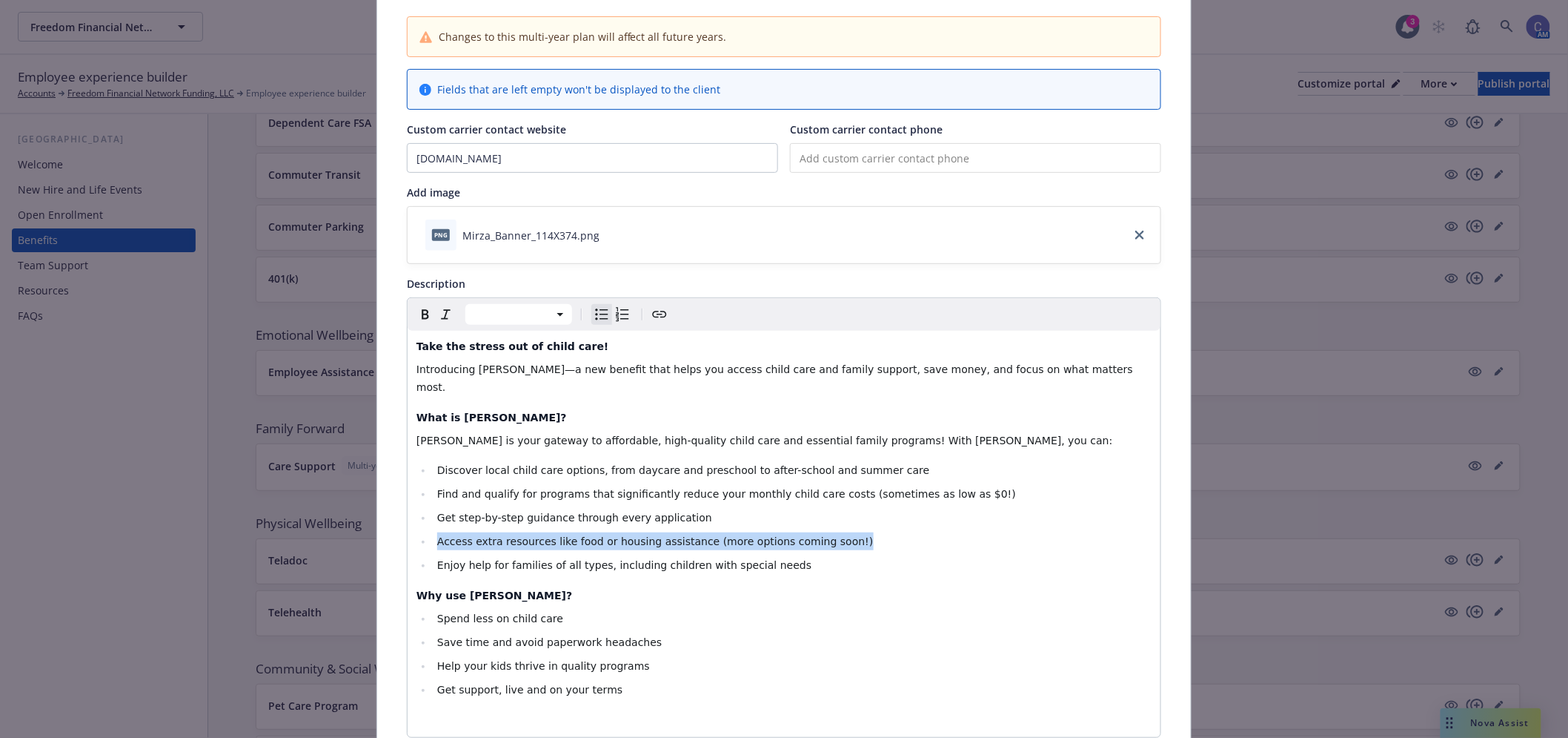
drag, startPoint x: 826, startPoint y: 526, endPoint x: 382, endPoint y: 515, distance: 444.1
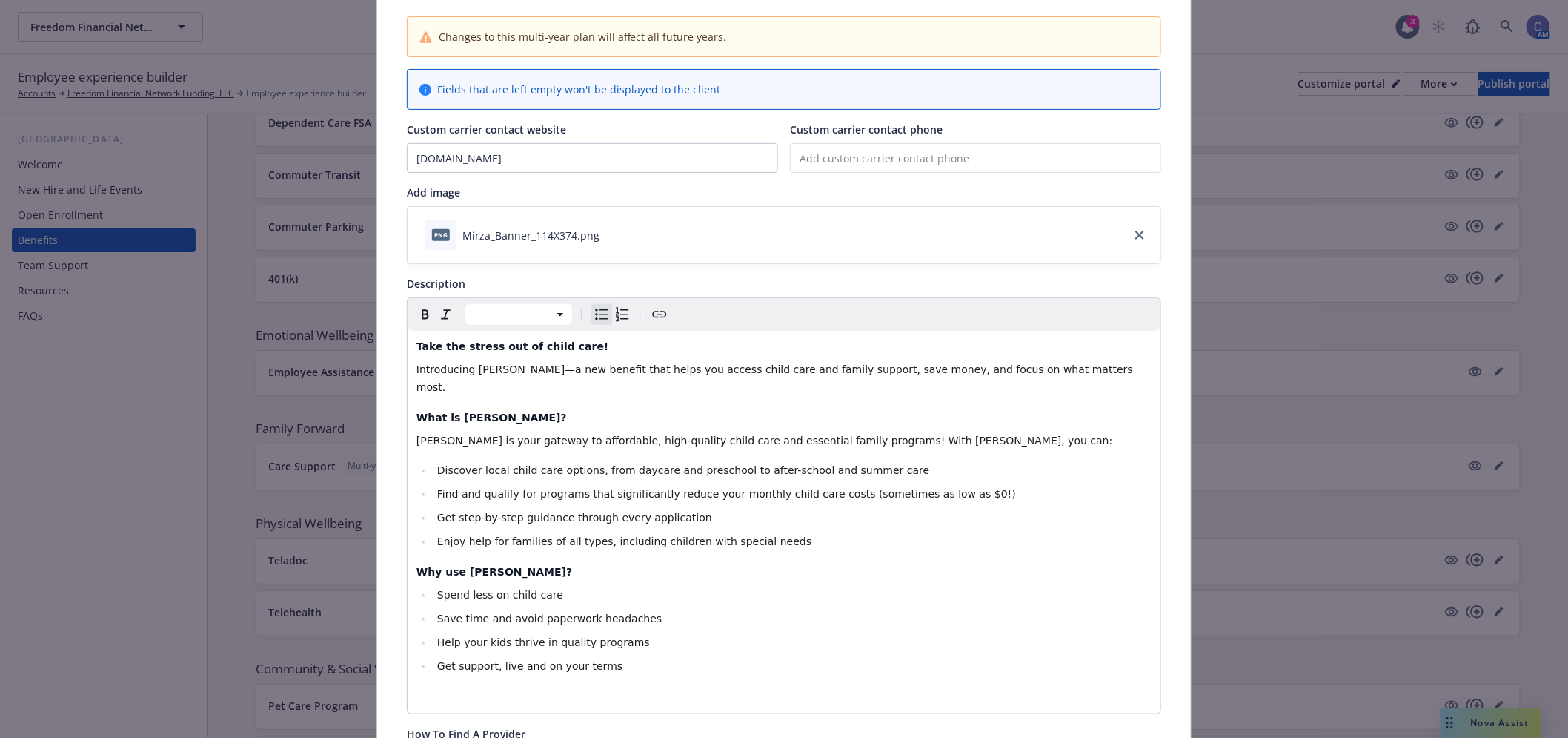
click at [730, 509] on li "Get step-by-step guidance through every application" at bounding box center [792, 517] width 719 height 18
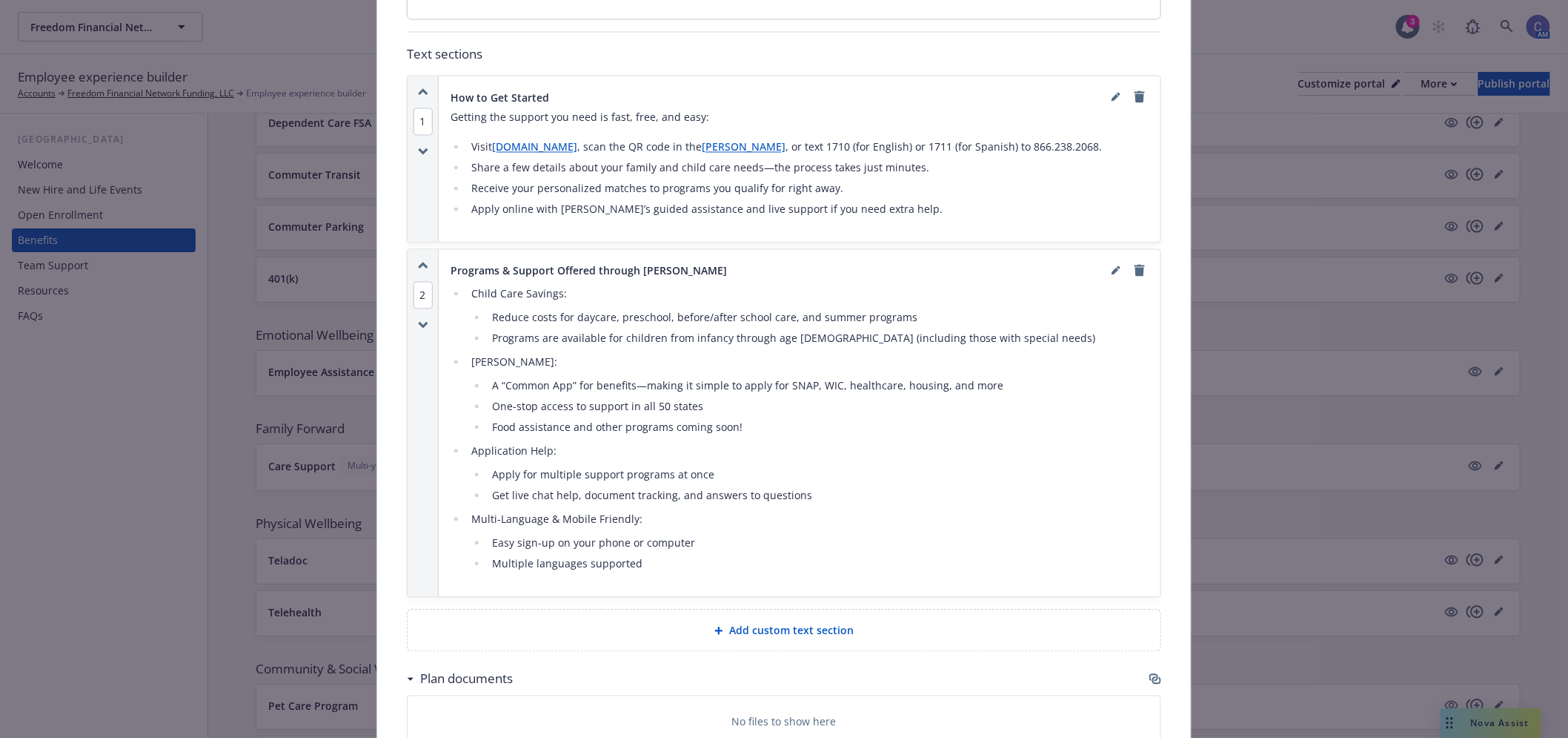
click at [972, 378] on li "A “Common App” for benefits—making it simple to apply for SNAP, WIC, healthcare…" at bounding box center [818, 386] width 661 height 18
click at [1108, 262] on link "editPencil" at bounding box center [1116, 271] width 18 height 18
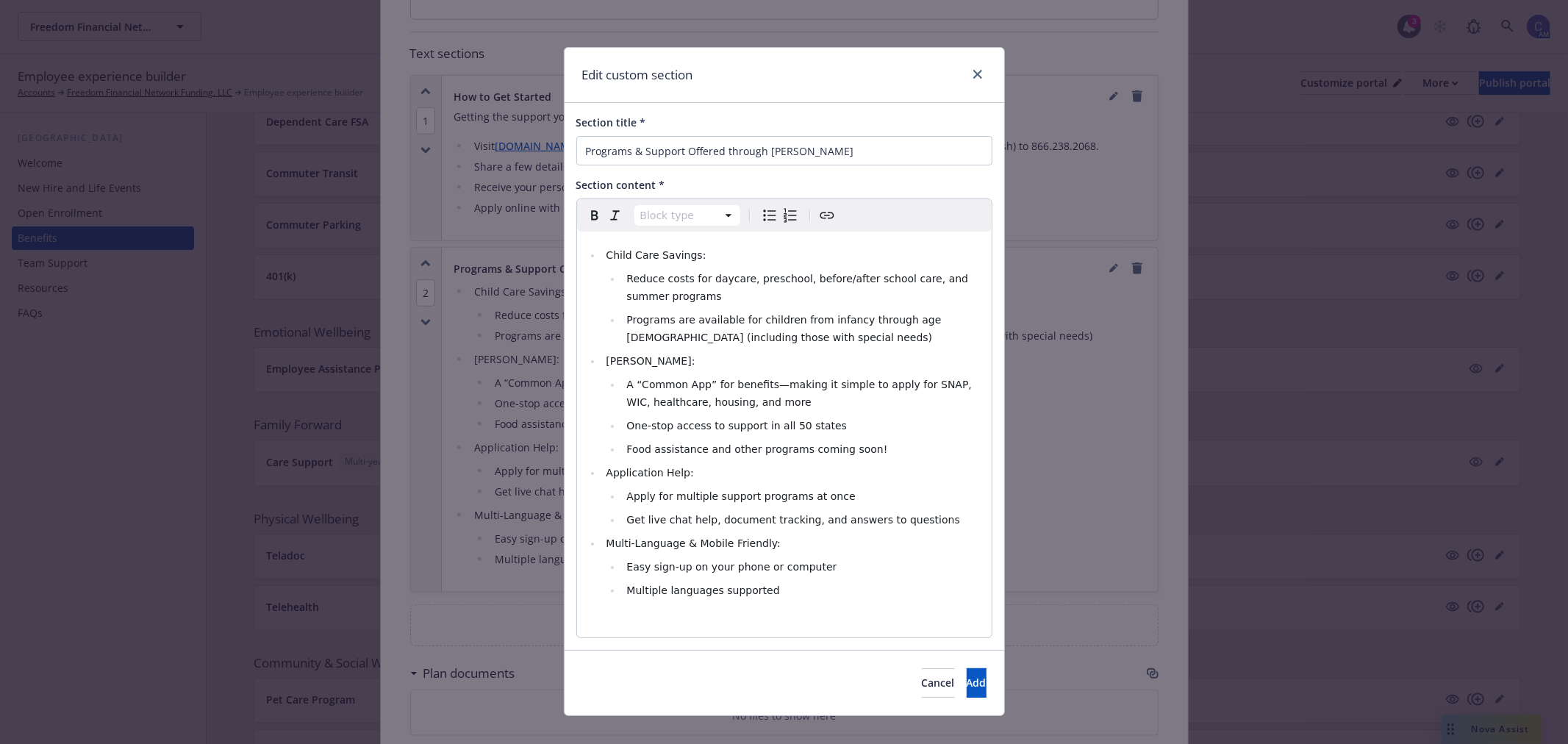
select select
drag, startPoint x: 962, startPoint y: 384, endPoint x: 756, endPoint y: 387, distance: 206.0
click at [756, 387] on li "A “Common App” for benefits—making it simple to apply for SNAP, WIC, healthcare…" at bounding box center [802, 393] width 360 height 35
click at [833, 397] on li "A “Common App” for benefits—making it simple to apply for SNAP, WIC, healthcare…" at bounding box center [802, 393] width 360 height 35
drag, startPoint x: 767, startPoint y: 383, endPoint x: 769, endPoint y: 400, distance: 17.1
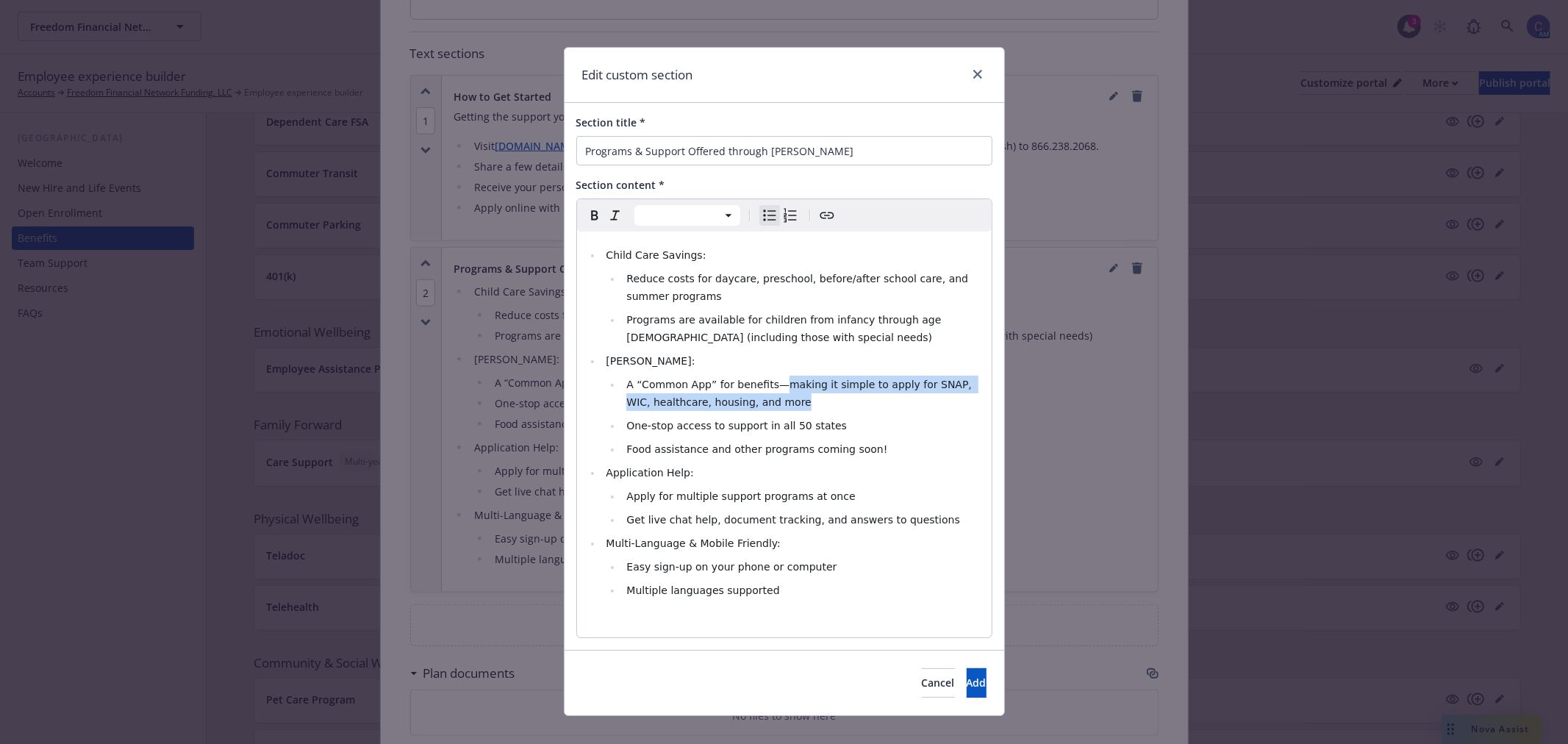
click at [769, 400] on li "A “Common App” for benefits—making it simple to apply for SNAP, WIC, healthcare…" at bounding box center [802, 393] width 360 height 35
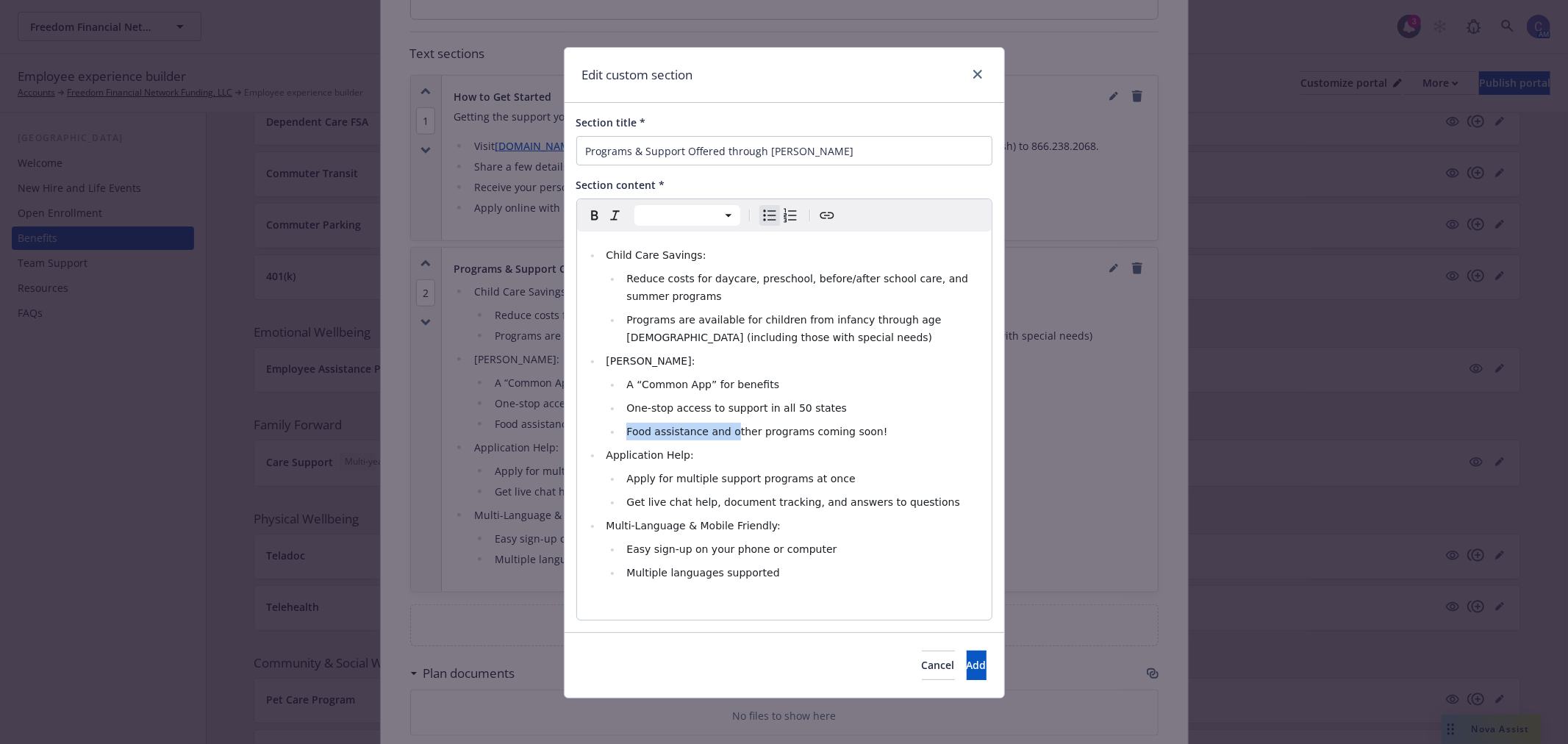
drag, startPoint x: 720, startPoint y: 432, endPoint x: 601, endPoint y: 437, distance: 119.1
click at [605, 437] on ul "A “Common App” for benefits One-stop access to support in all 50 states Food as…" at bounding box center [793, 407] width 376 height 65
click at [966, 663] on span "Add" at bounding box center [976, 665] width 20 height 14
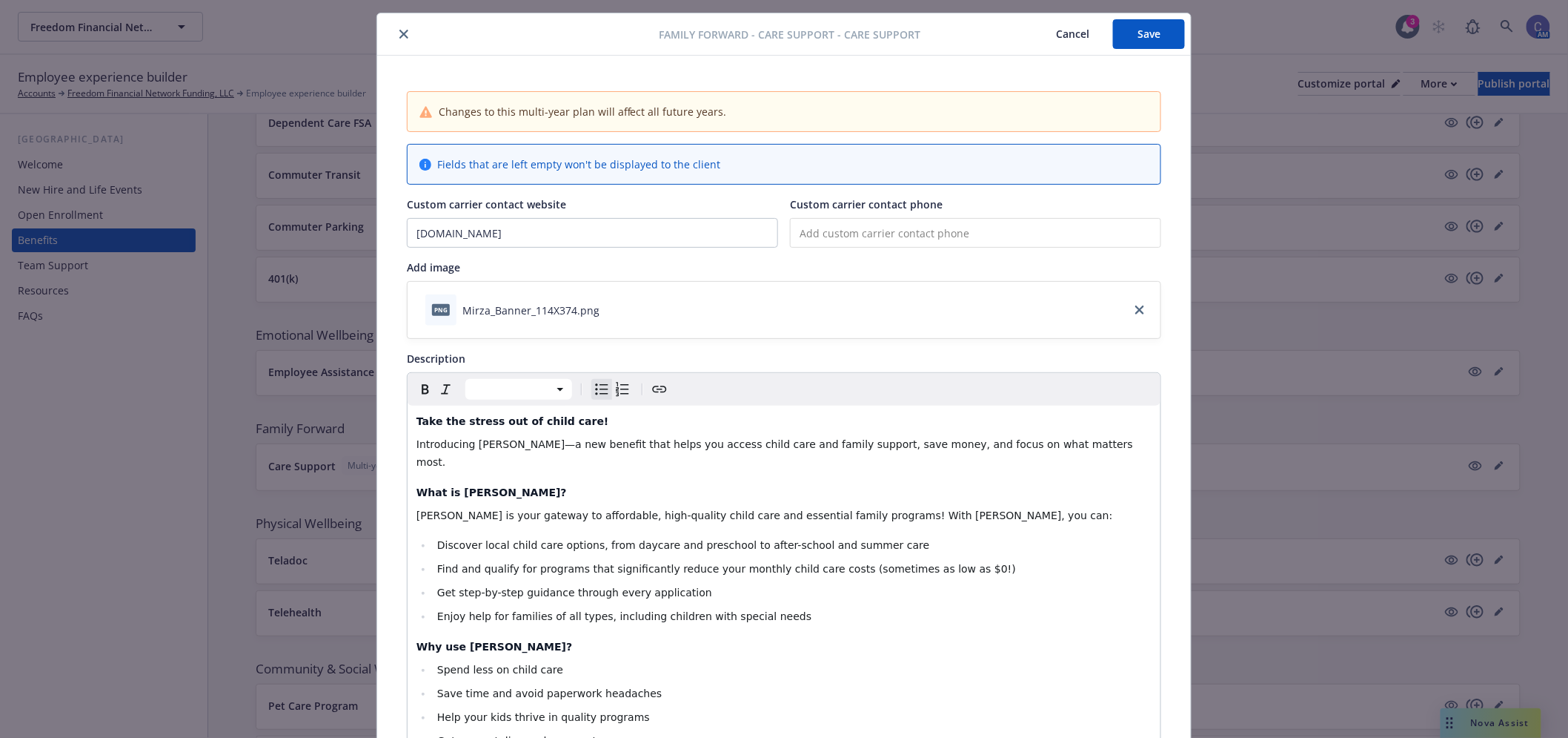
scroll to position [0, 0]
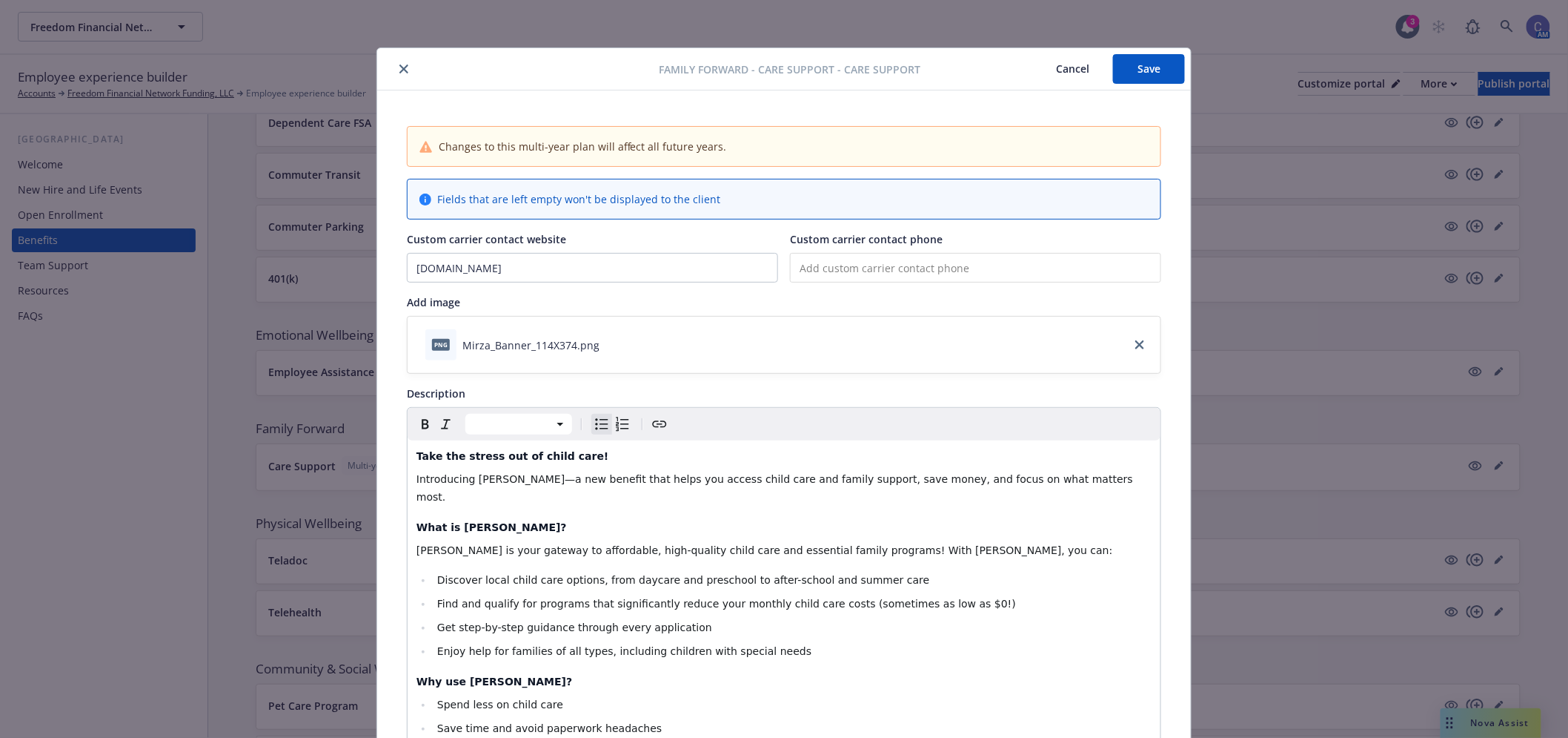
click at [1146, 68] on button "Save" at bounding box center [1149, 69] width 72 height 30
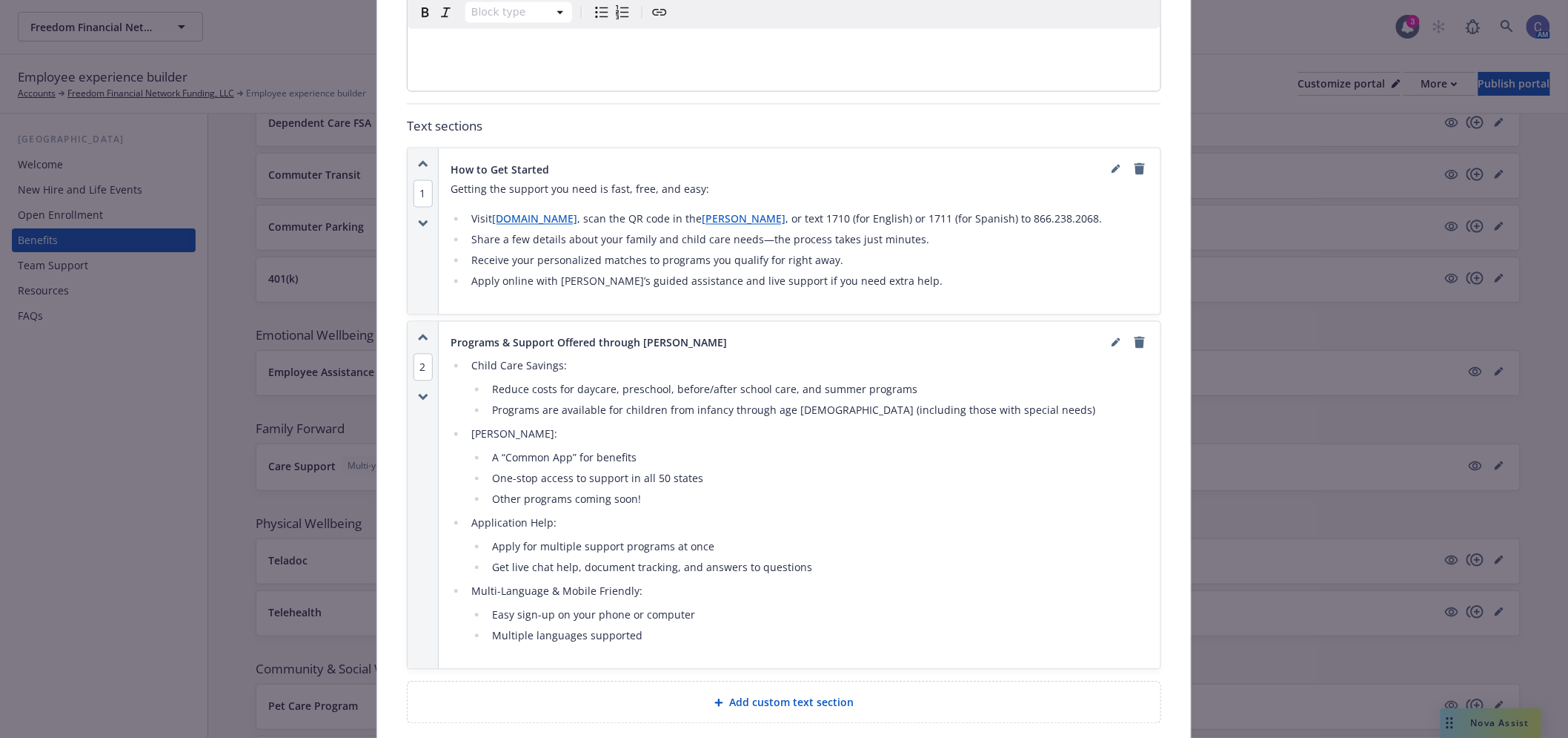
scroll to position [989, 0]
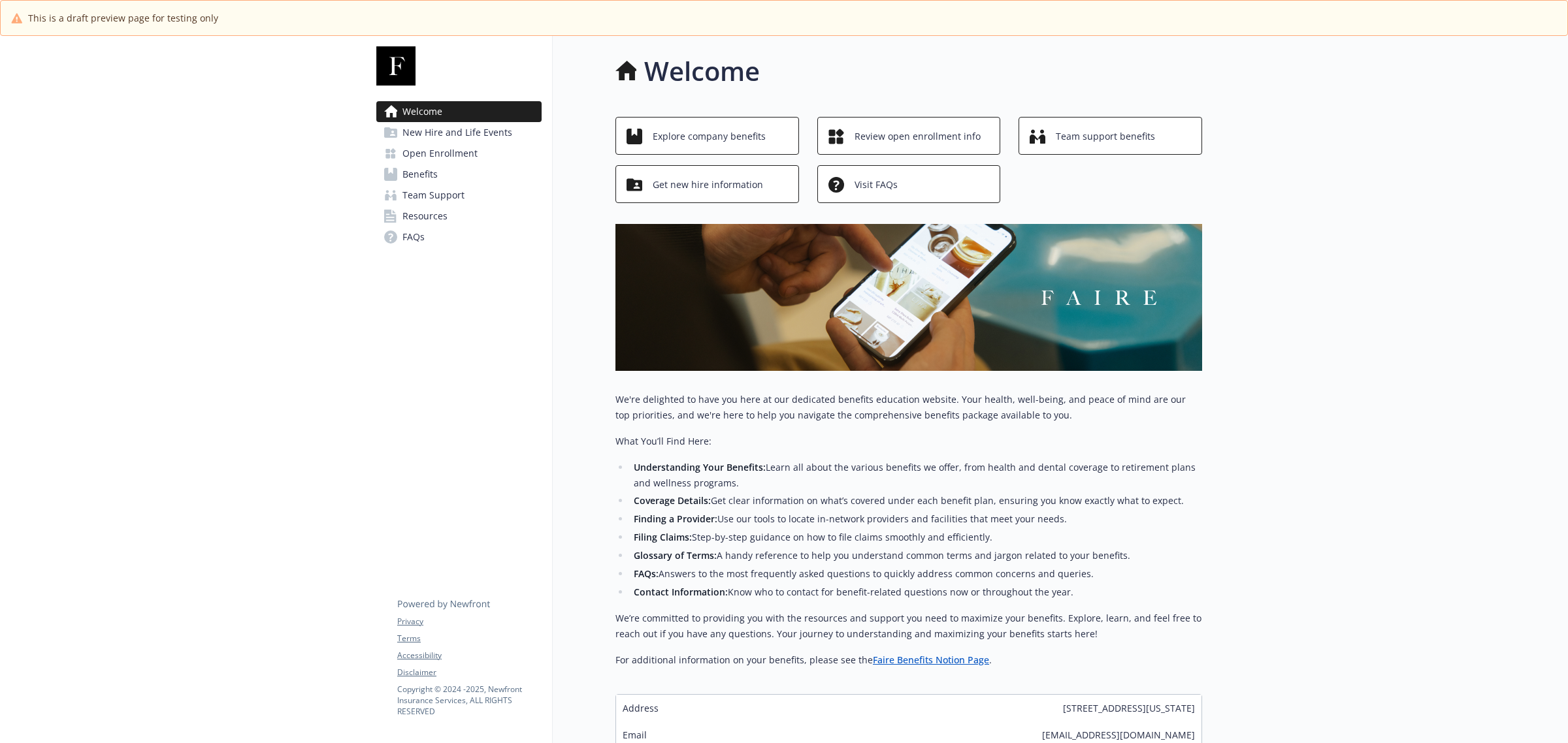
click at [449, 175] on link "Benefits" at bounding box center [459, 174] width 165 height 21
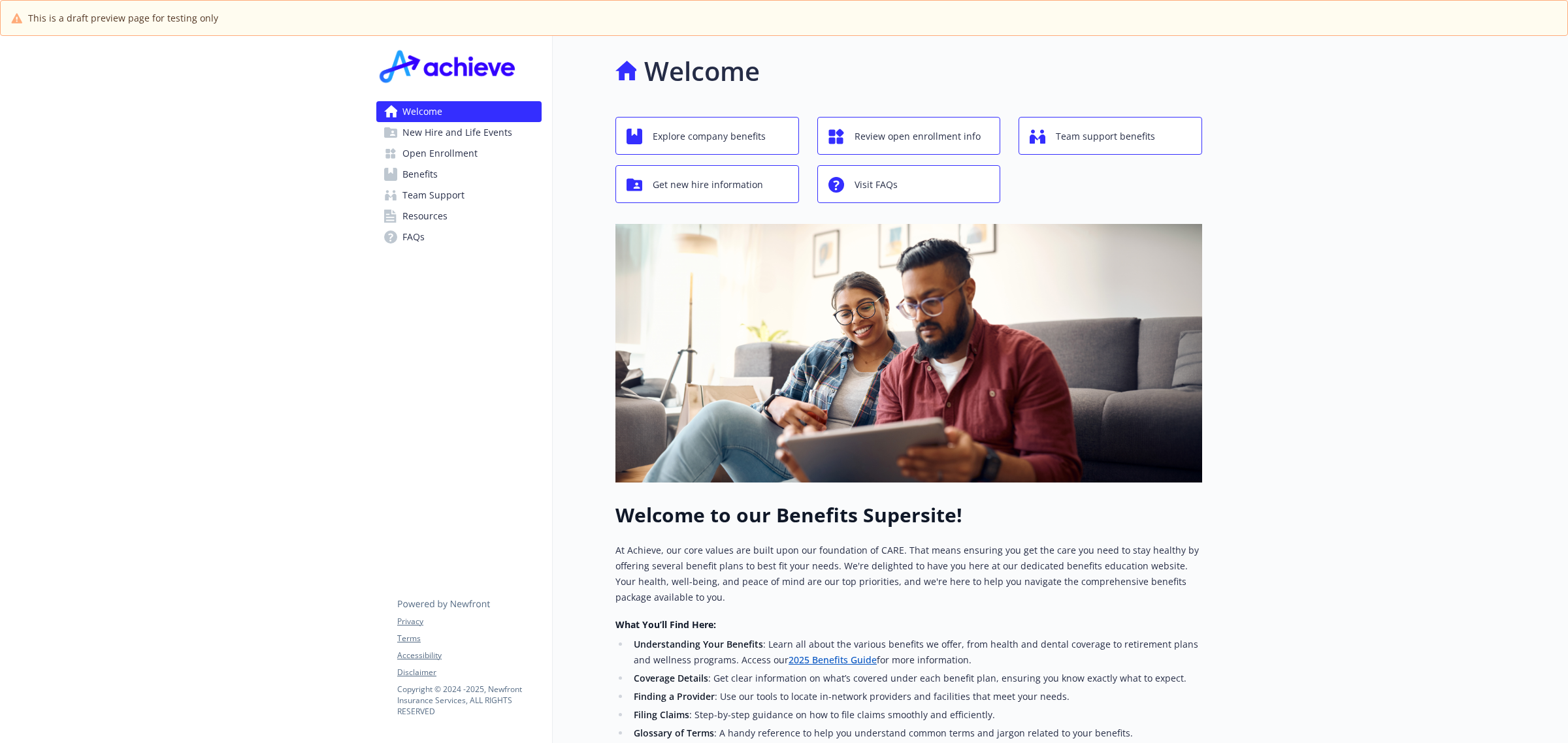
click at [436, 171] on span "Benefits" at bounding box center [420, 174] width 35 height 21
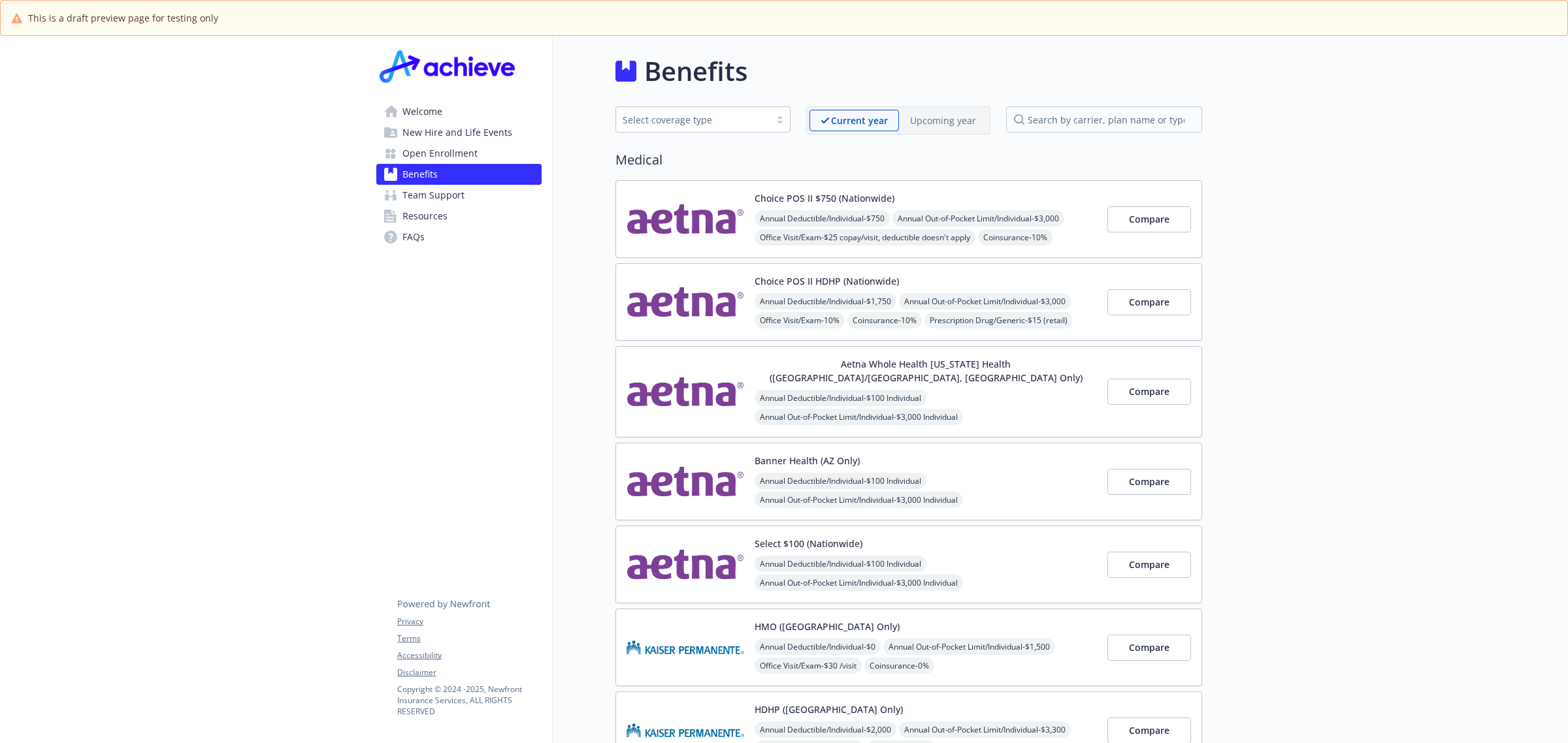
click at [942, 124] on p "Upcoming year" at bounding box center [943, 120] width 66 height 13
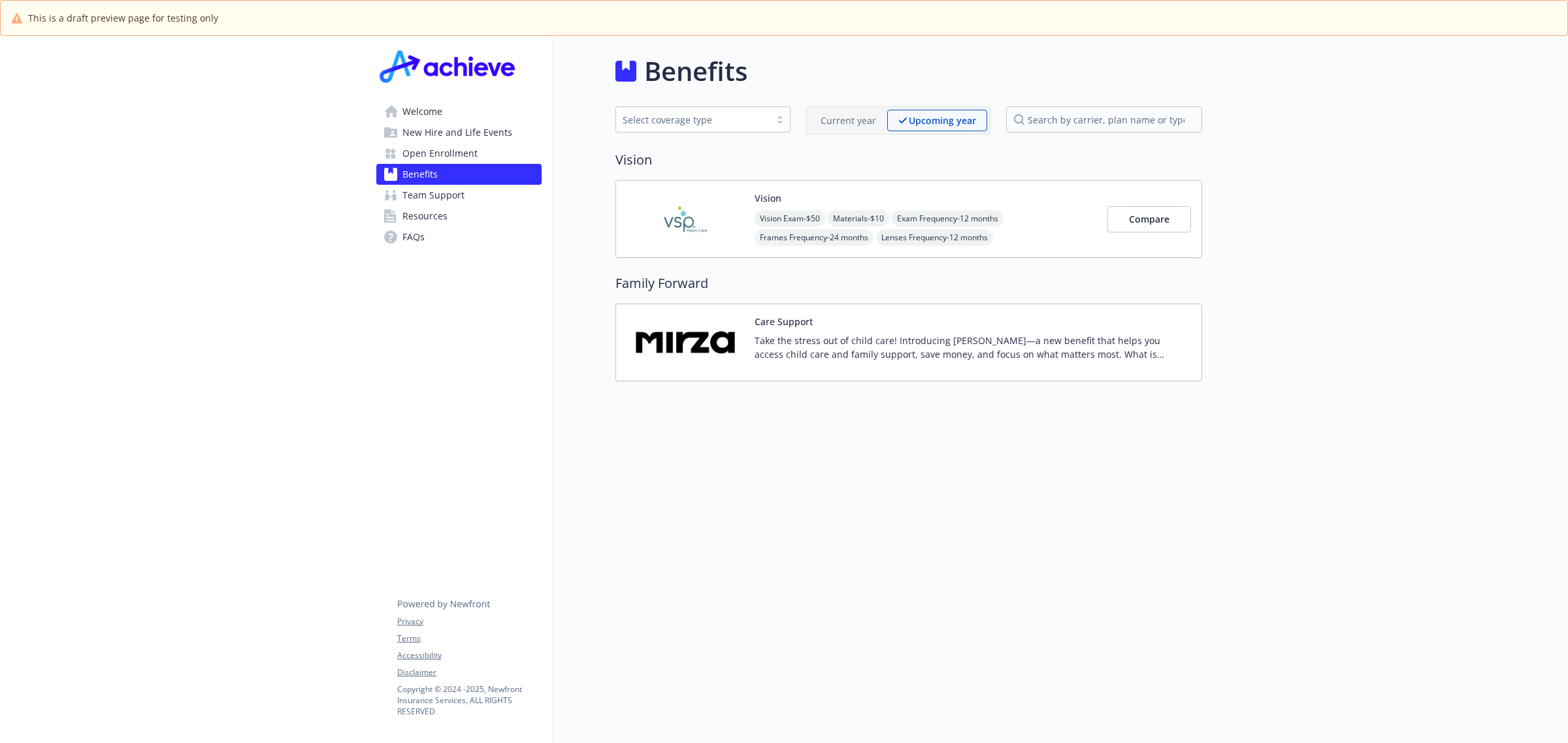
click at [879, 333] on div "Care Support Take the stress out of child care! Introducing Mirza—a new benefit…" at bounding box center [973, 342] width 436 height 55
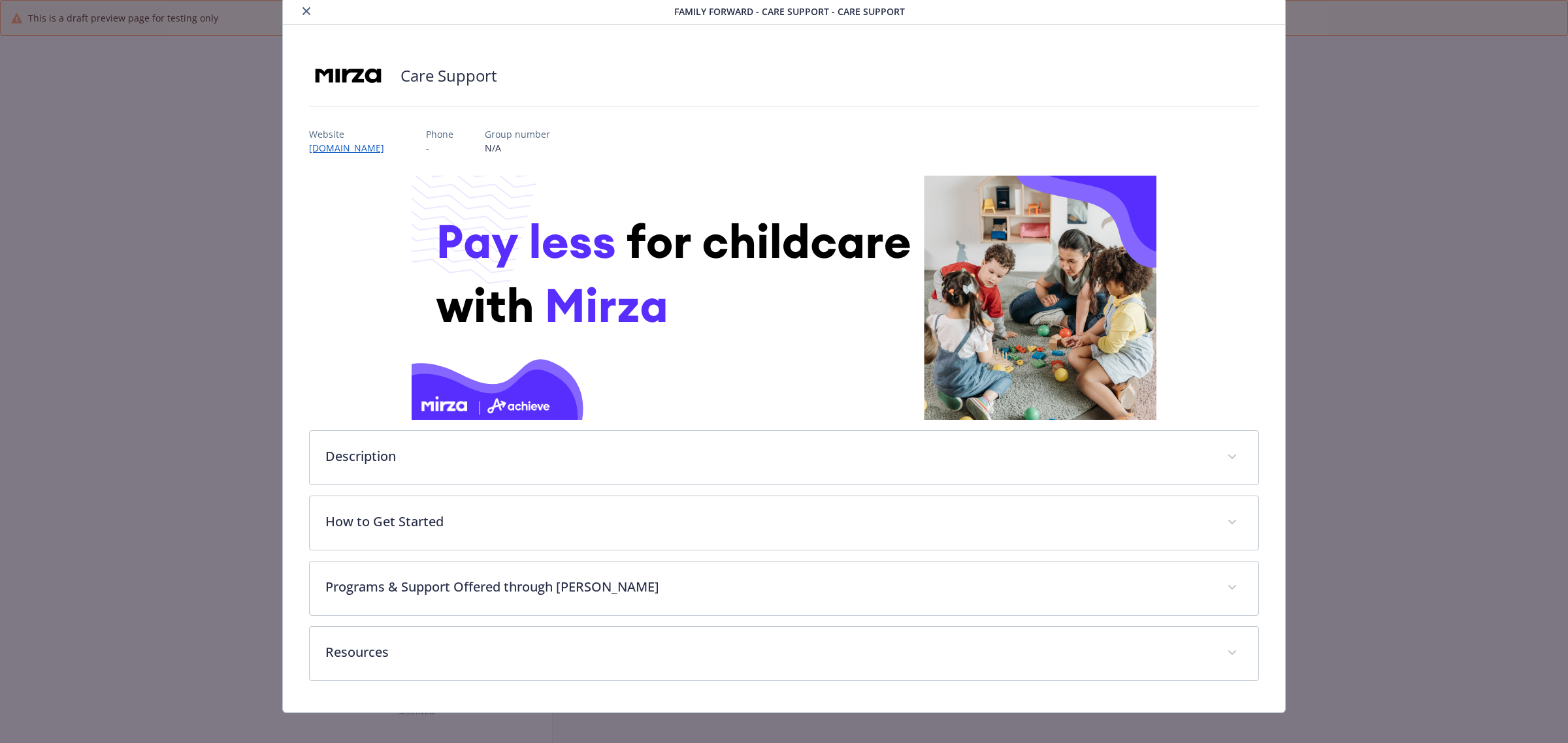
scroll to position [57, 0]
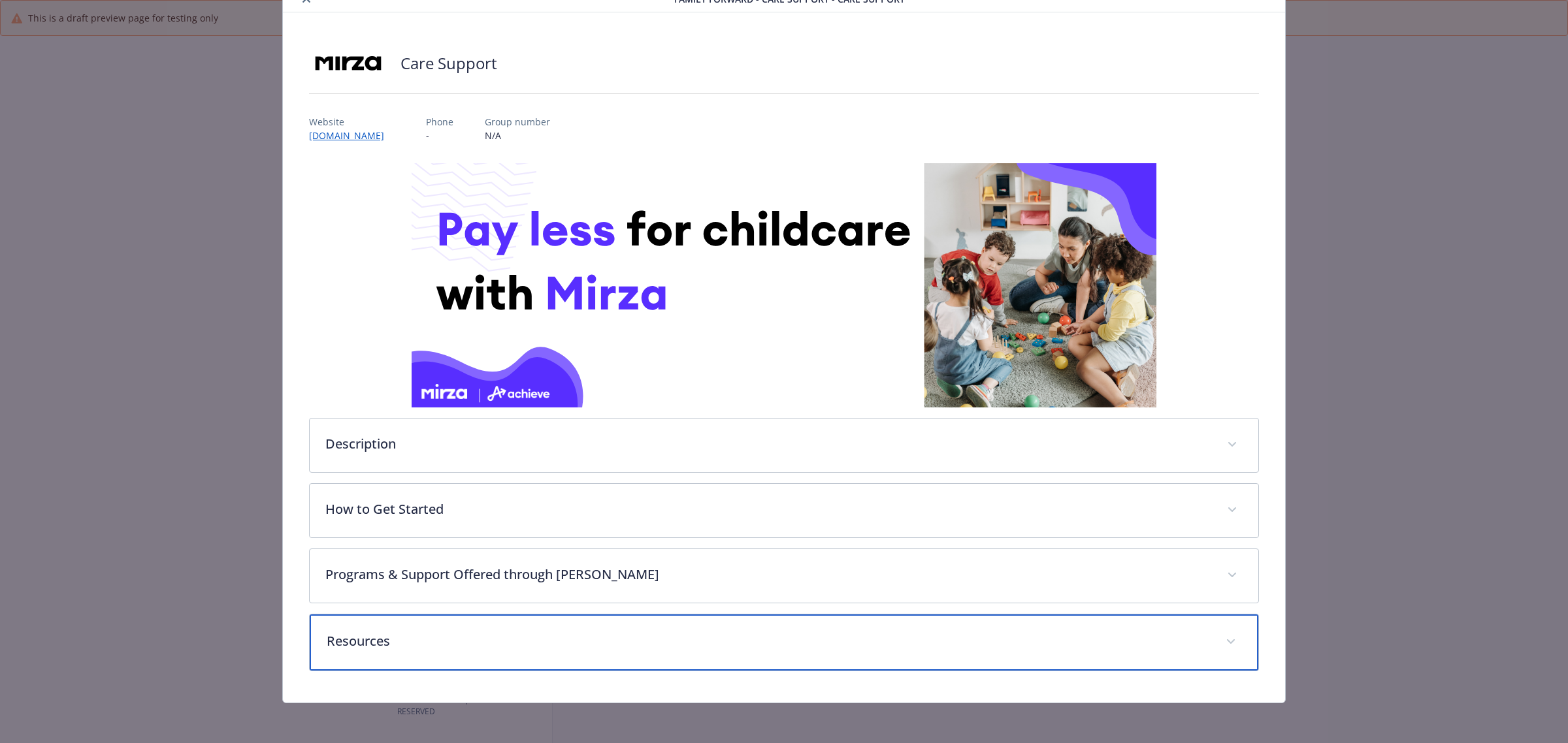
click at [691, 630] on div "Resources" at bounding box center [784, 642] width 949 height 56
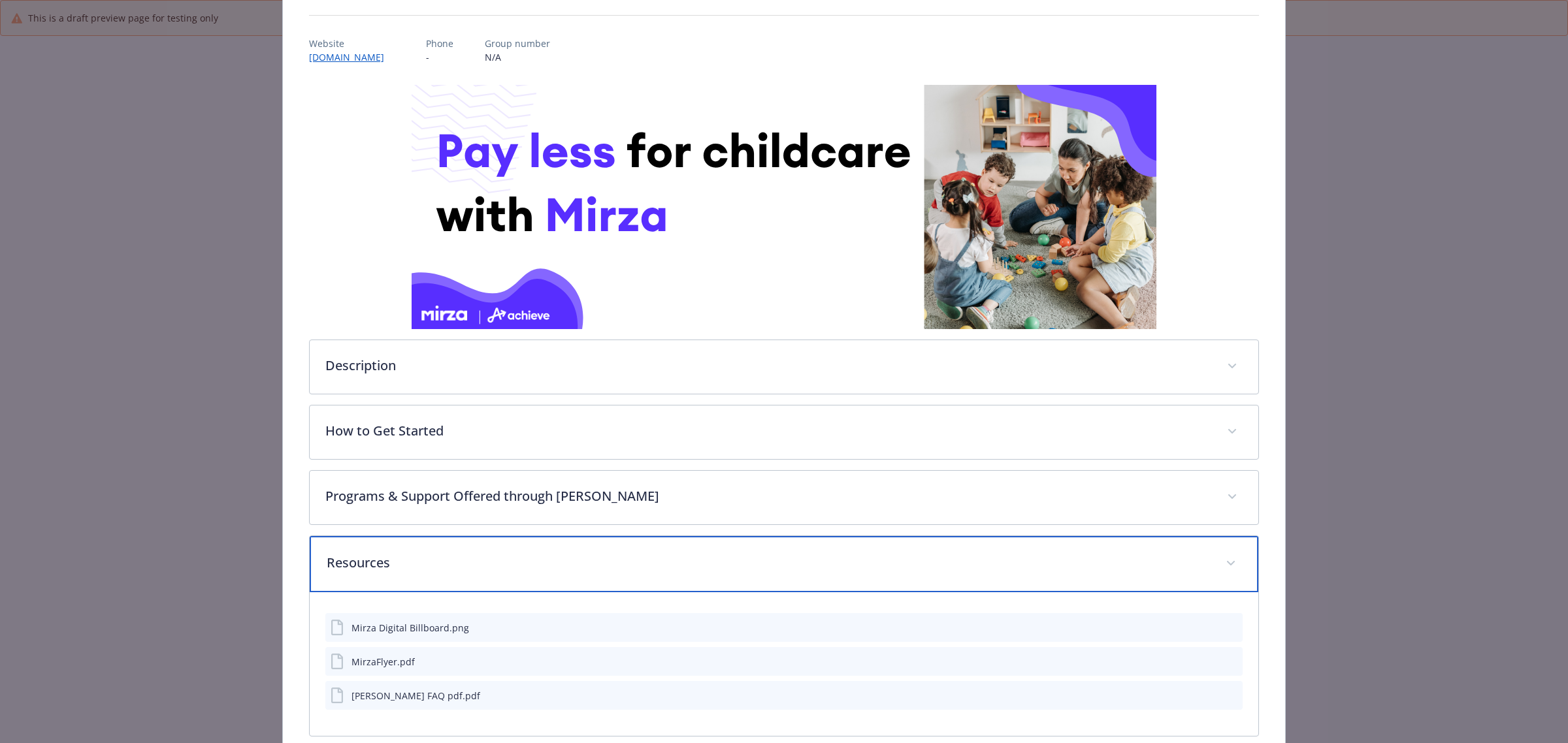
scroll to position [202, 0]
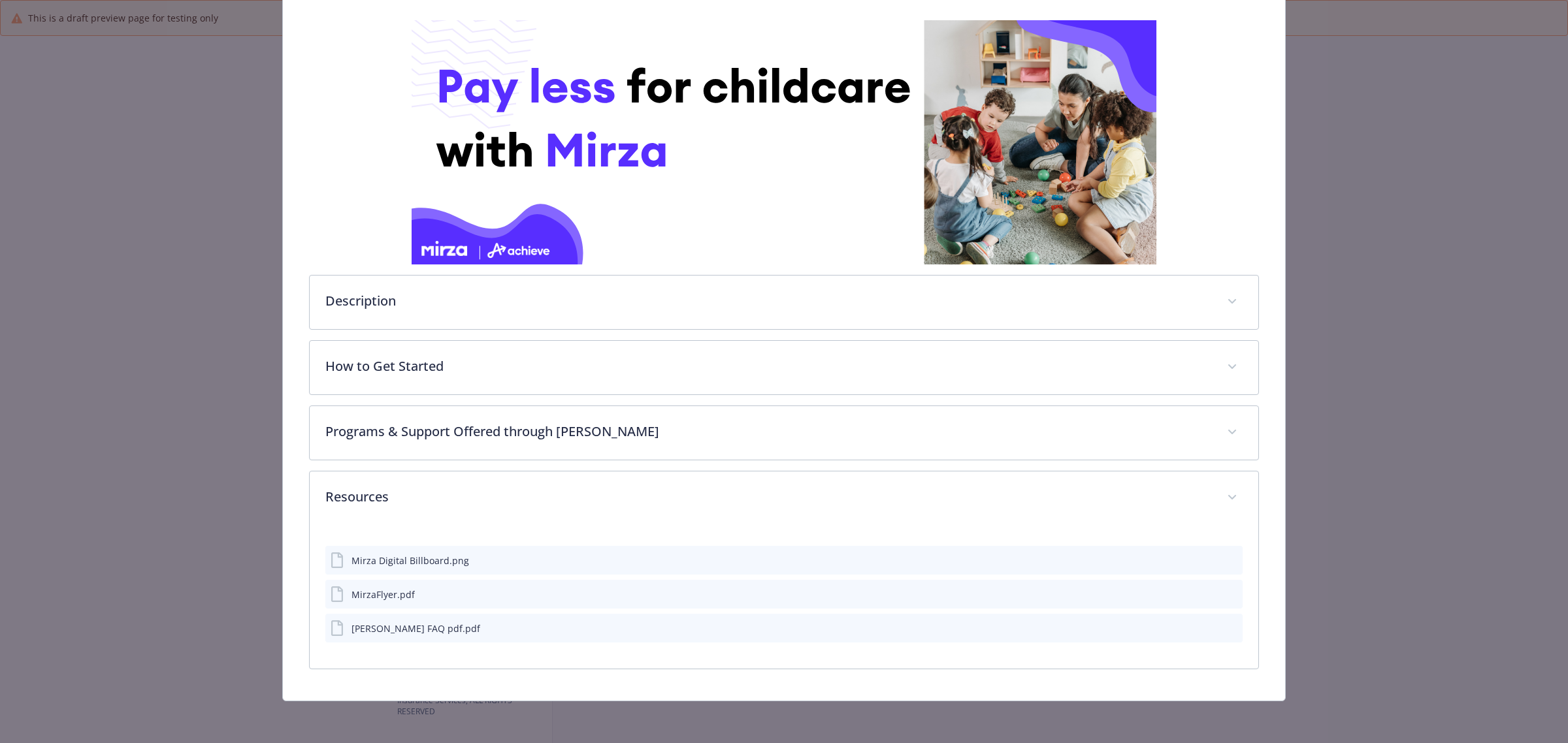
click at [1224, 595] on icon "preview file" at bounding box center [1230, 594] width 11 height 9
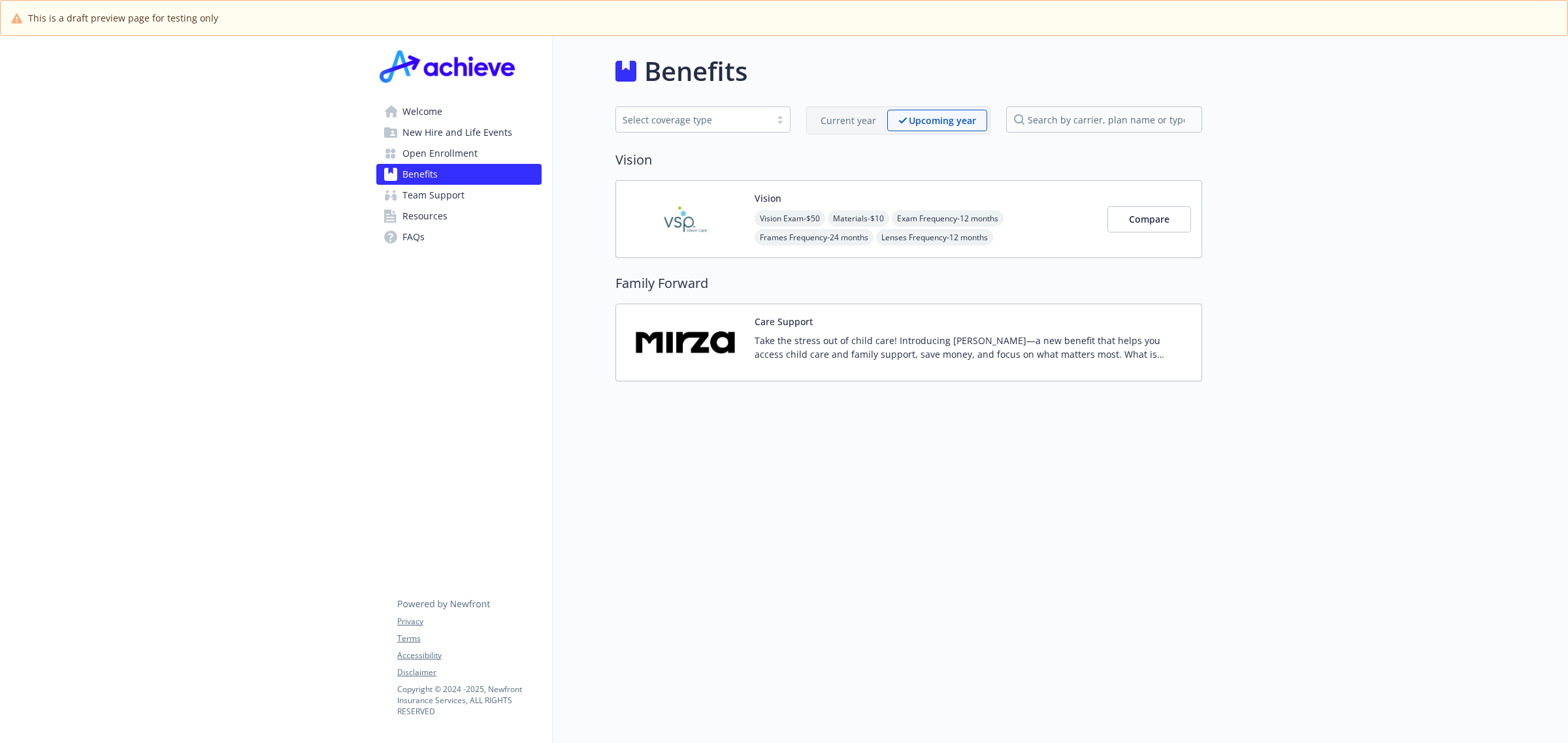
click at [754, 320] on div "Care Support Take the stress out of child care! Introducing Mirza—a new benefit…" at bounding box center [909, 342] width 565 height 55
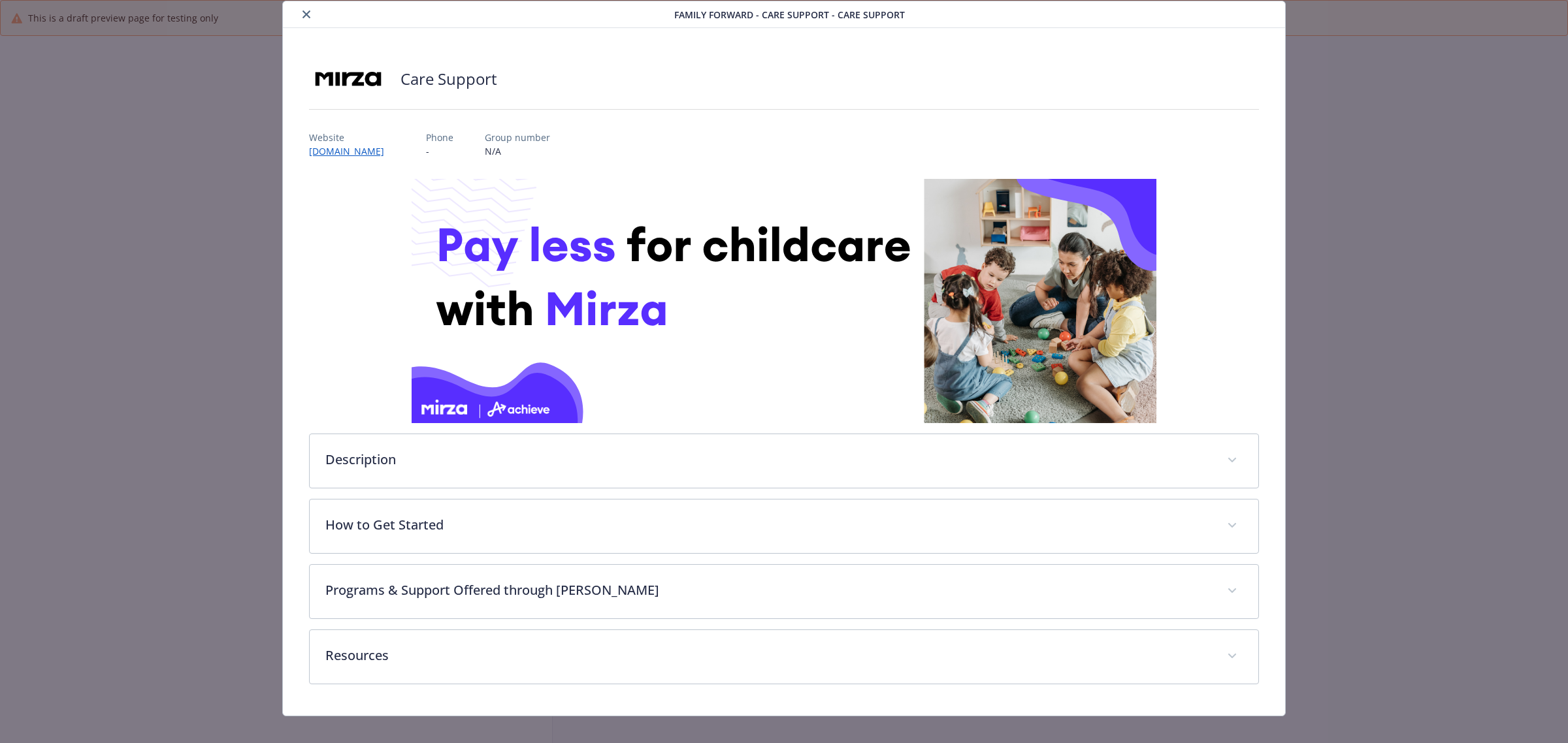
scroll to position [57, 0]
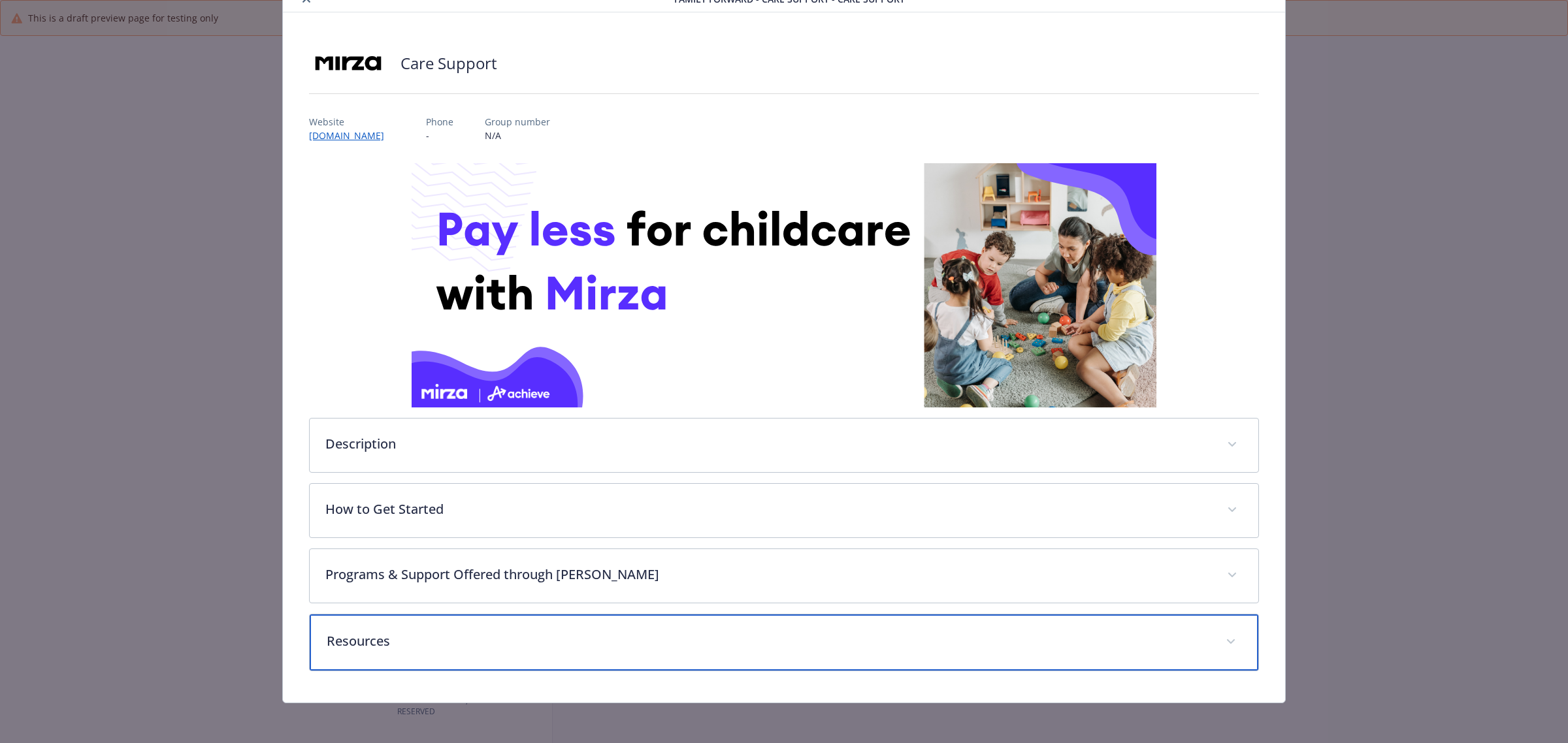
click at [1147, 640] on p "Resources" at bounding box center [768, 641] width 883 height 20
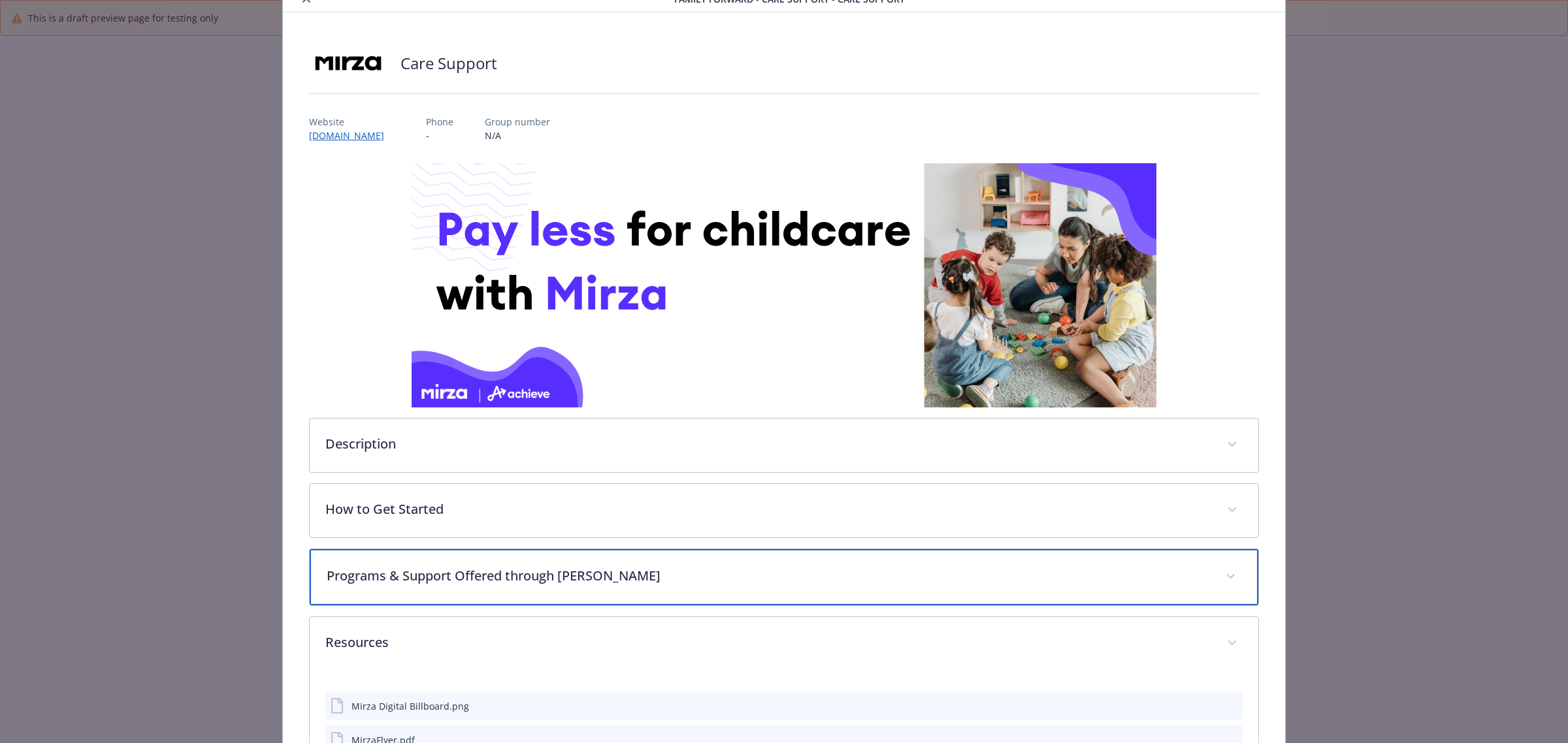
click at [1127, 580] on p "Programs & Support Offered through Mirza" at bounding box center [768, 576] width 883 height 20
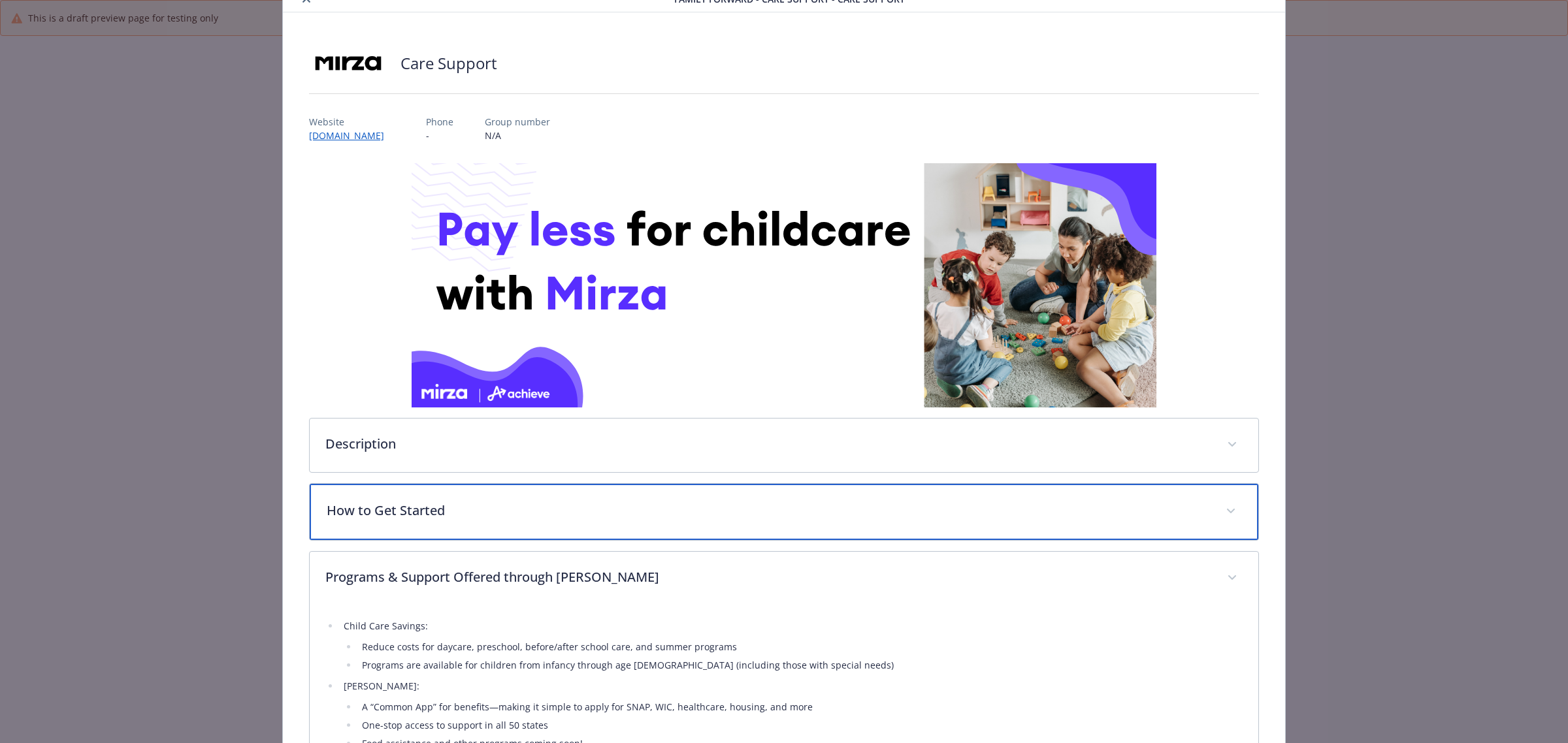
click at [1092, 532] on div "How to Get Started" at bounding box center [784, 512] width 949 height 56
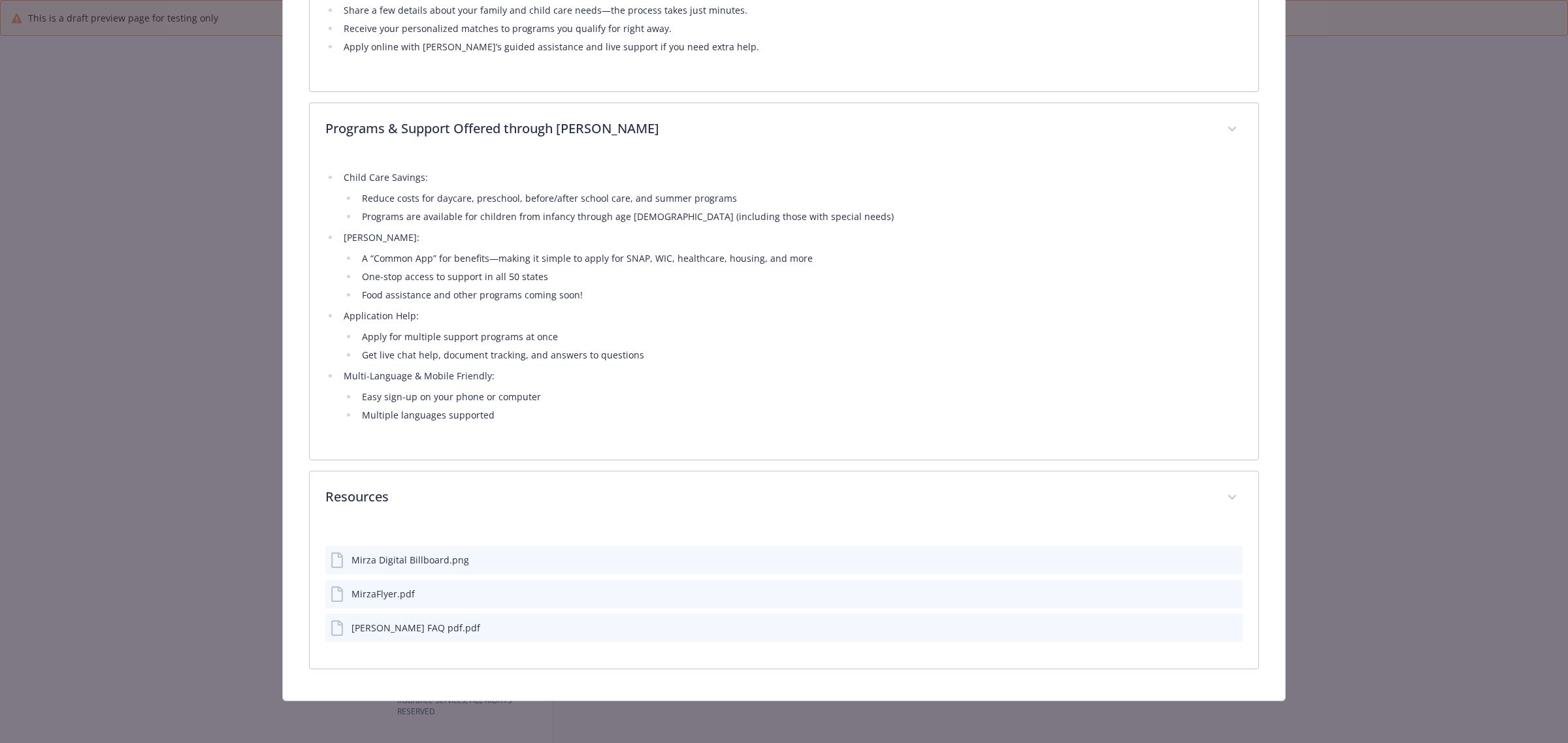
scroll to position [647, 0]
click at [1224, 590] on icon "preview file" at bounding box center [1230, 593] width 11 height 9
click at [1224, 559] on icon "preview file" at bounding box center [1230, 559] width 11 height 9
click at [1224, 629] on icon "preview file" at bounding box center [1230, 628] width 11 height 9
click at [1224, 593] on icon "preview file" at bounding box center [1230, 594] width 11 height 9
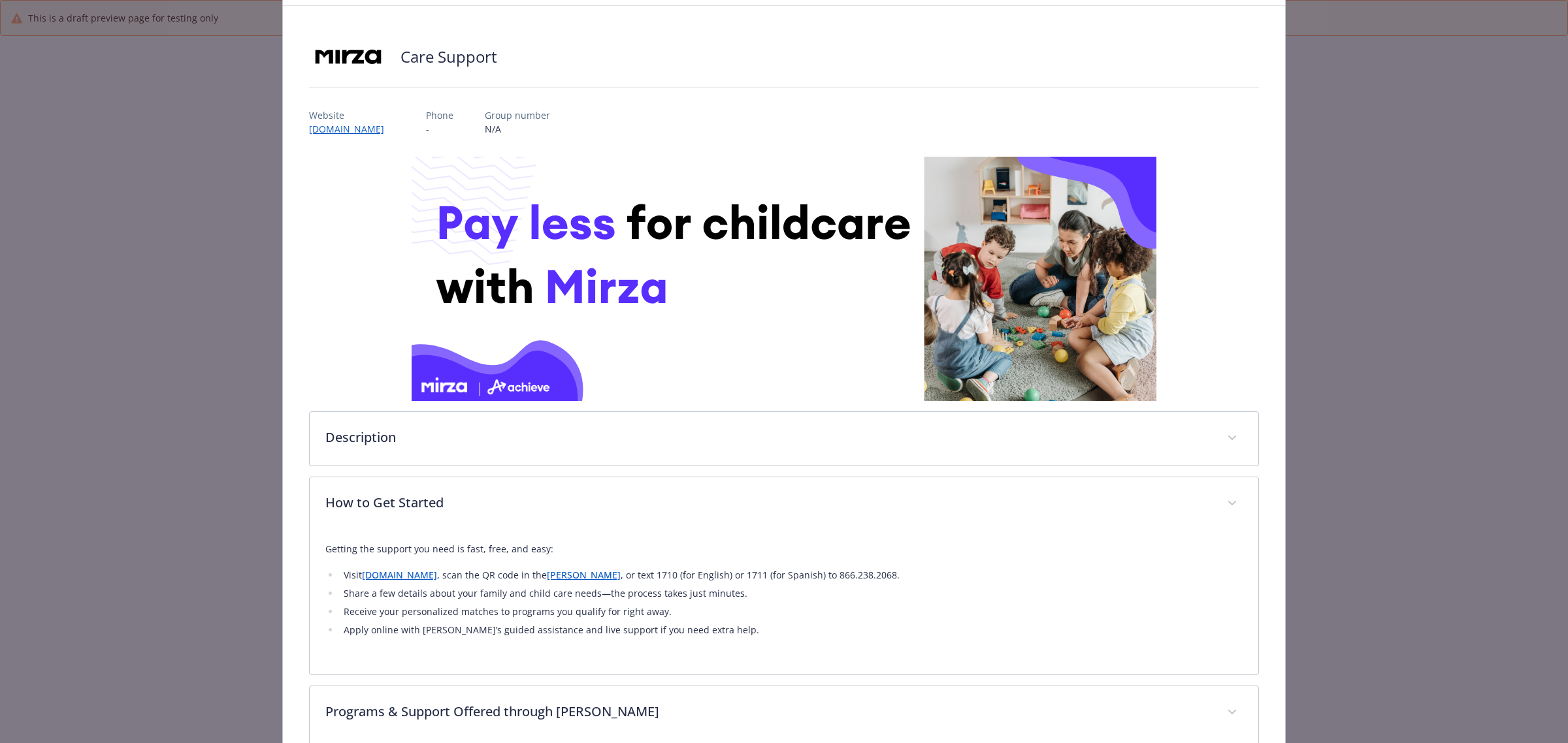
scroll to position [82, 0]
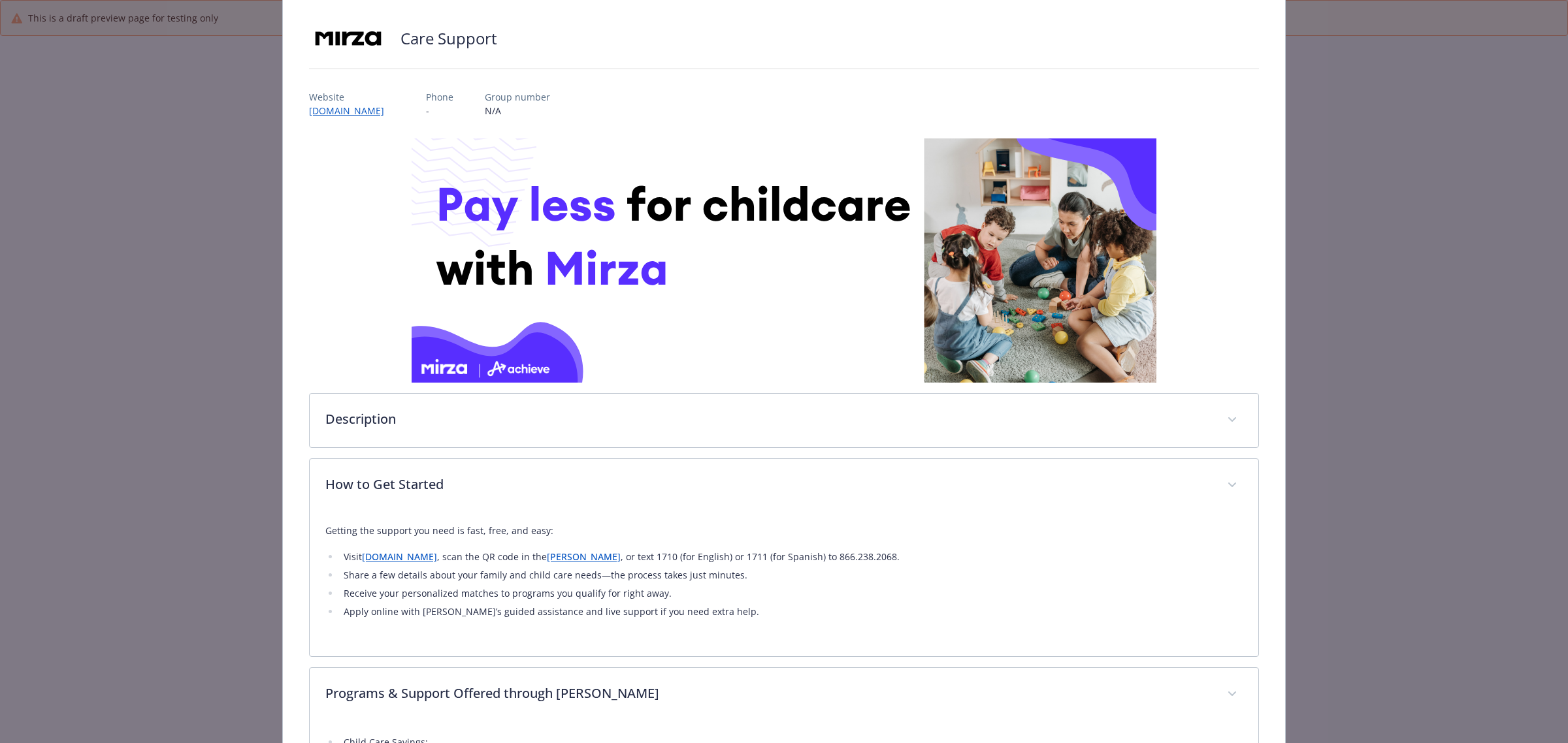
click at [595, 555] on link "Mirza Flyer" at bounding box center [583, 557] width 74 height 12
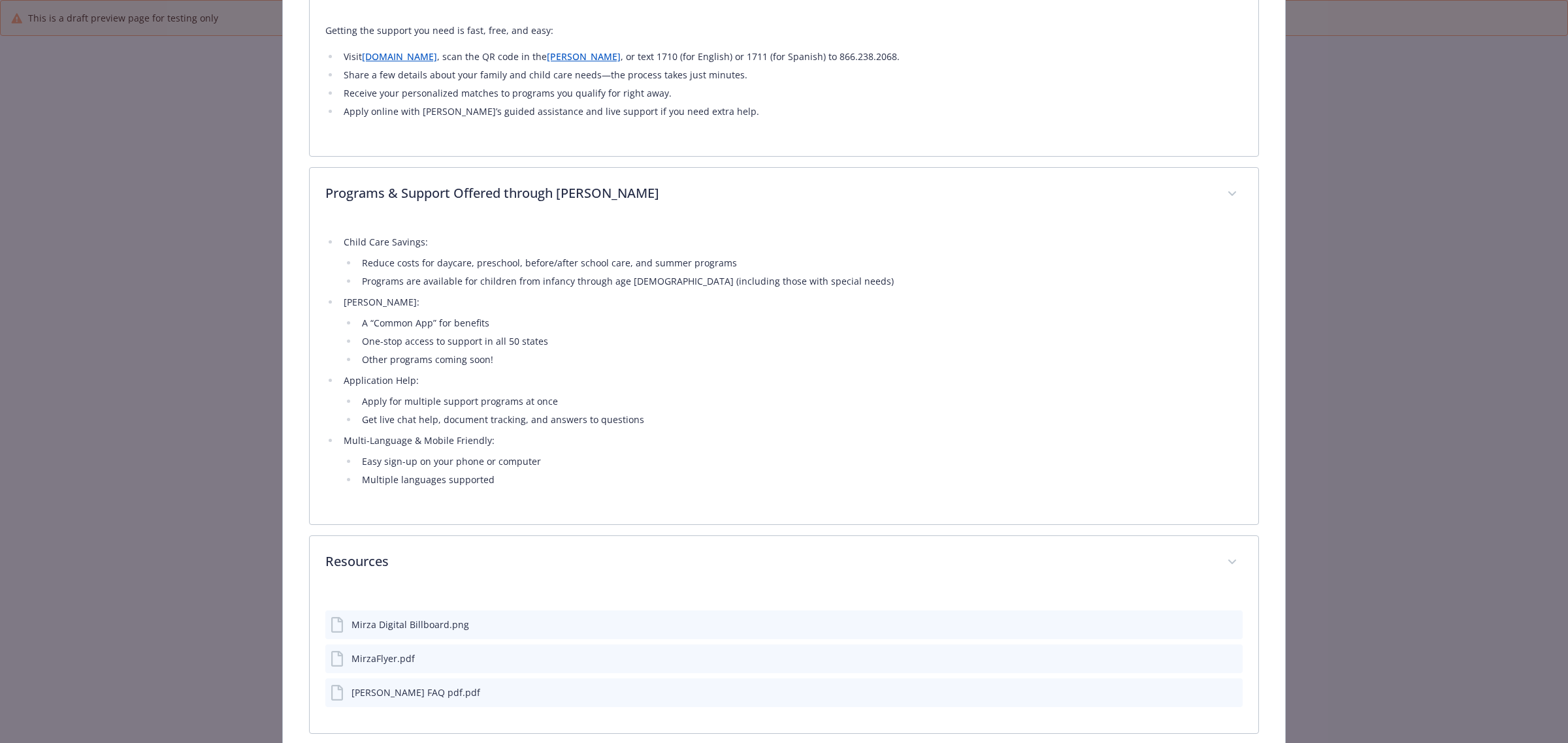
scroll to position [647, 0]
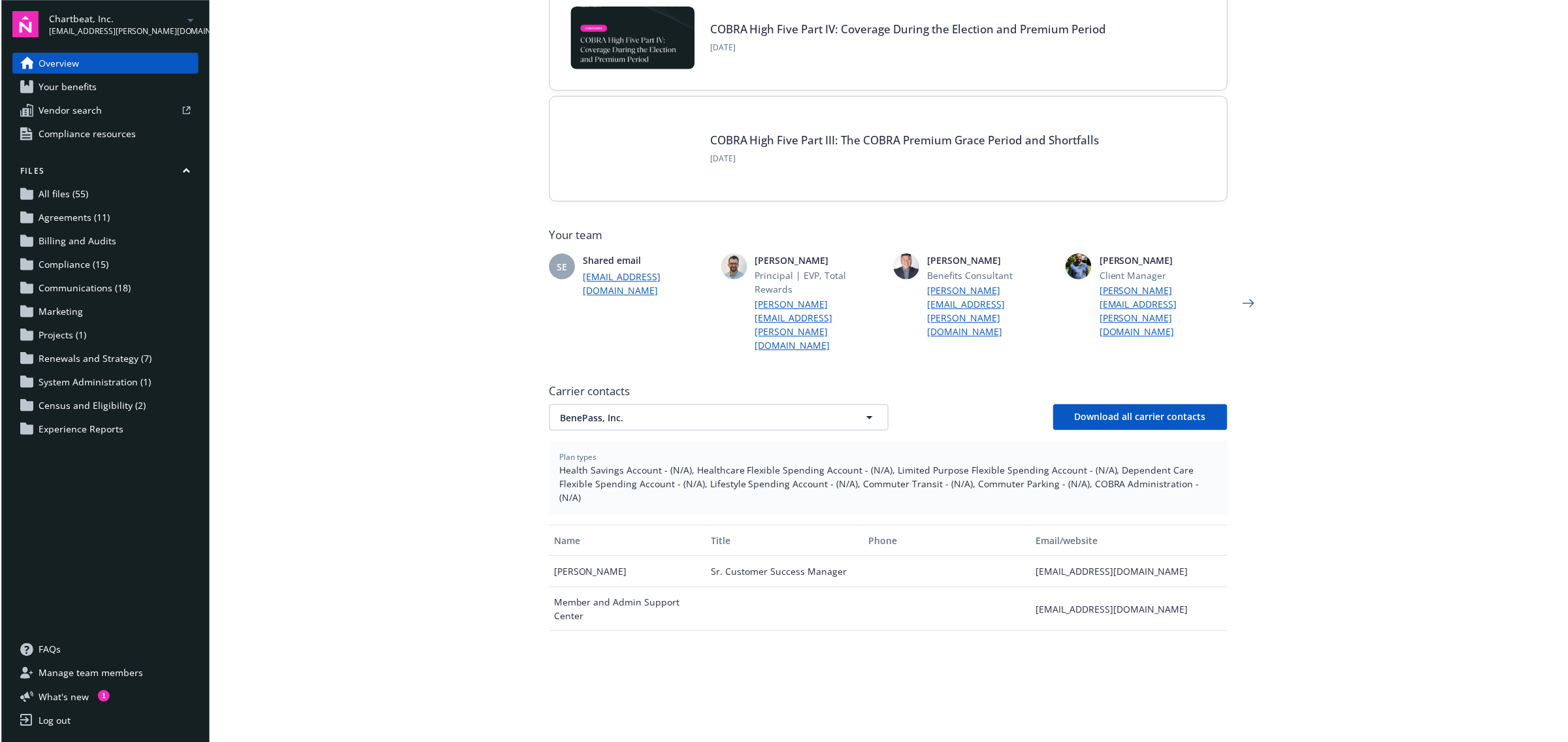
scroll to position [163, 0]
